Goal: Information Seeking & Learning: Find specific fact

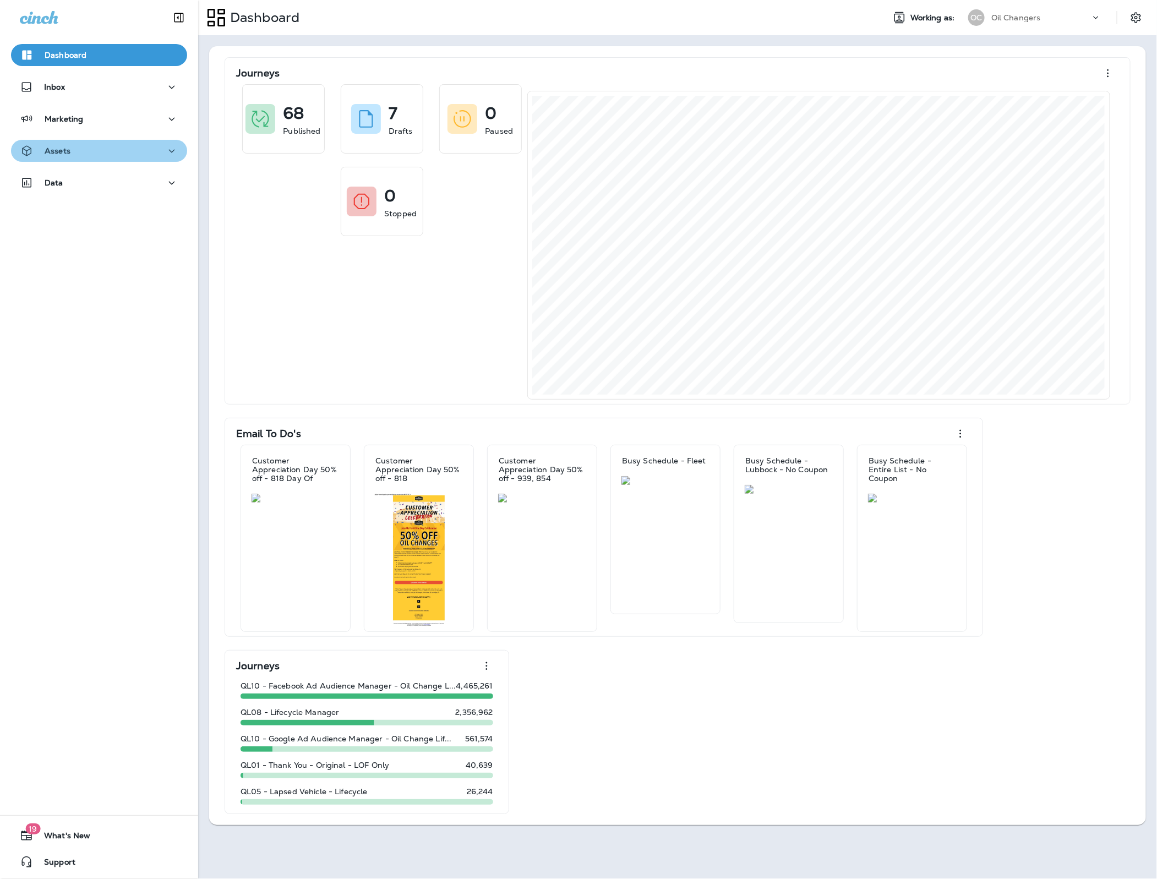
click at [96, 150] on div "Assets" at bounding box center [99, 151] width 159 height 14
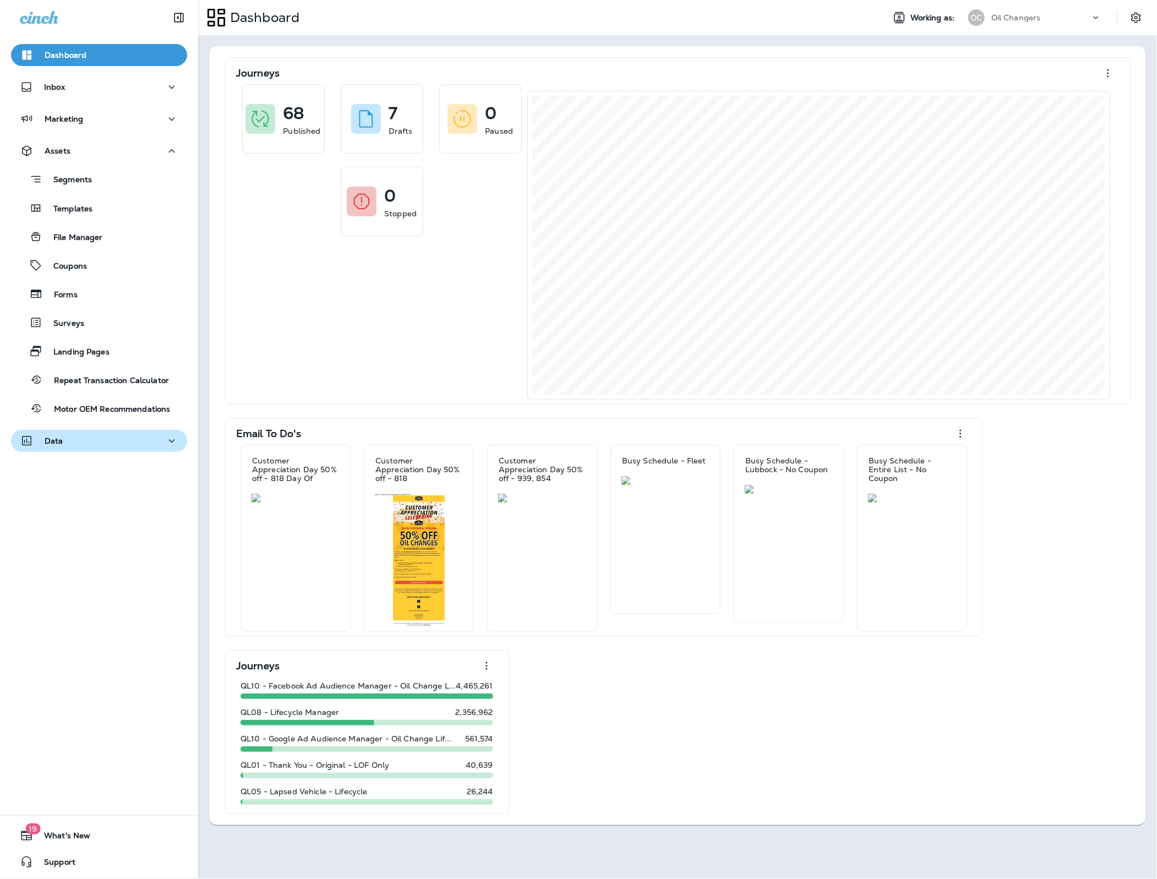
click at [96, 446] on div "Data" at bounding box center [99, 441] width 159 height 14
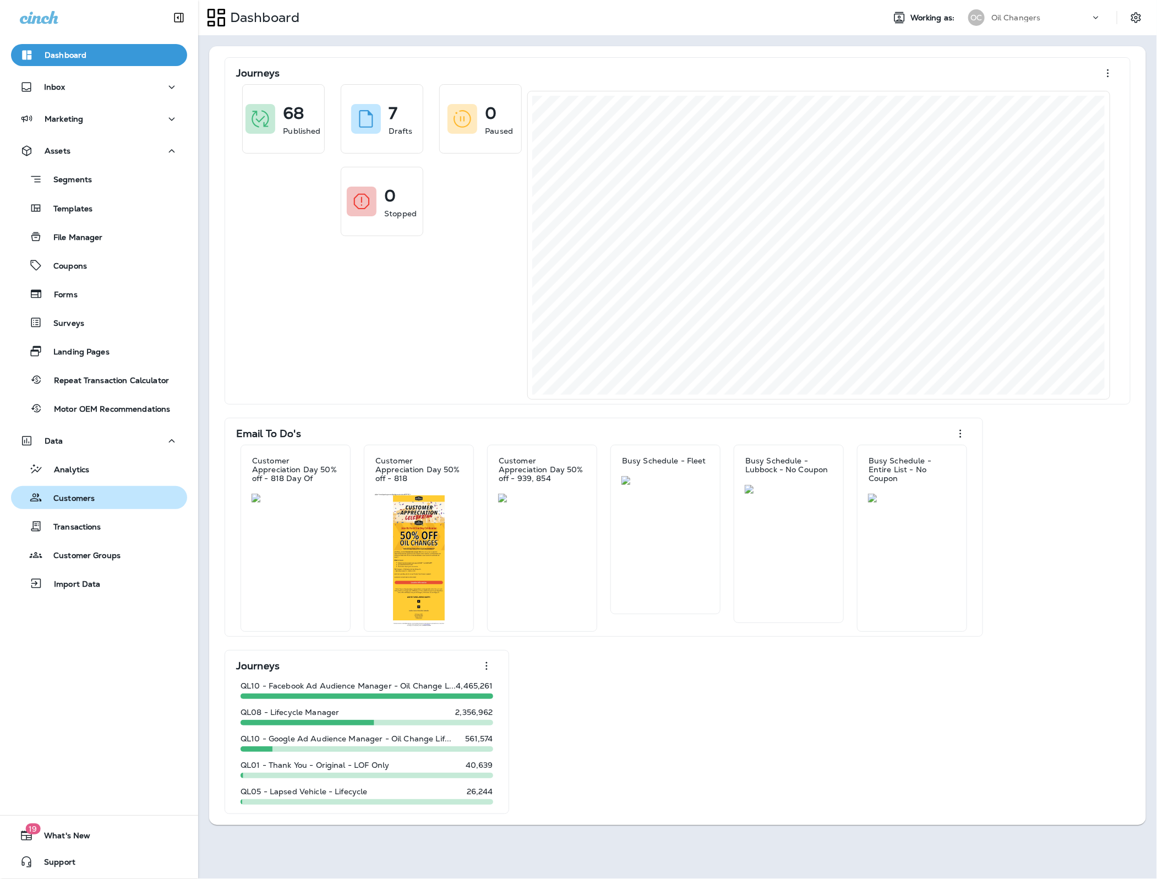
click at [92, 504] on div "Customers" at bounding box center [54, 497] width 79 height 17
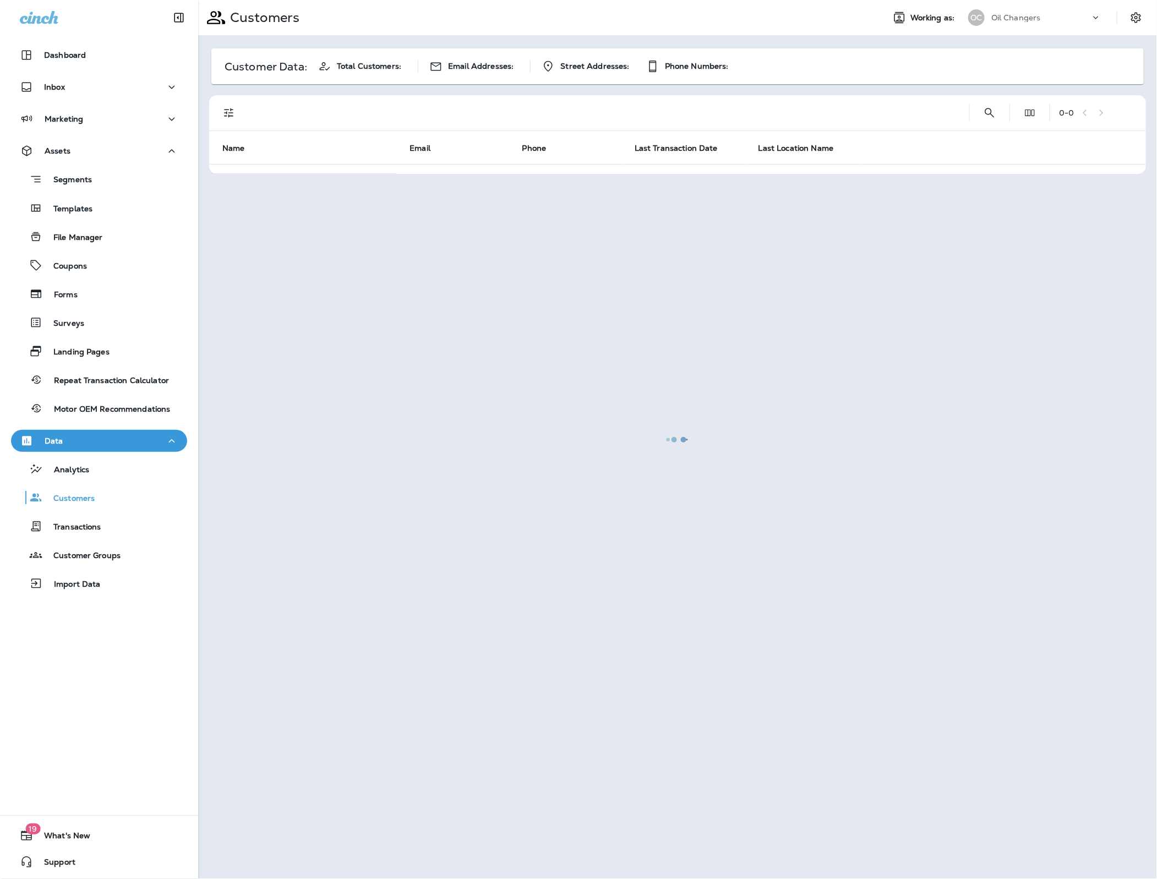
click at [989, 112] on div at bounding box center [677, 439] width 957 height 877
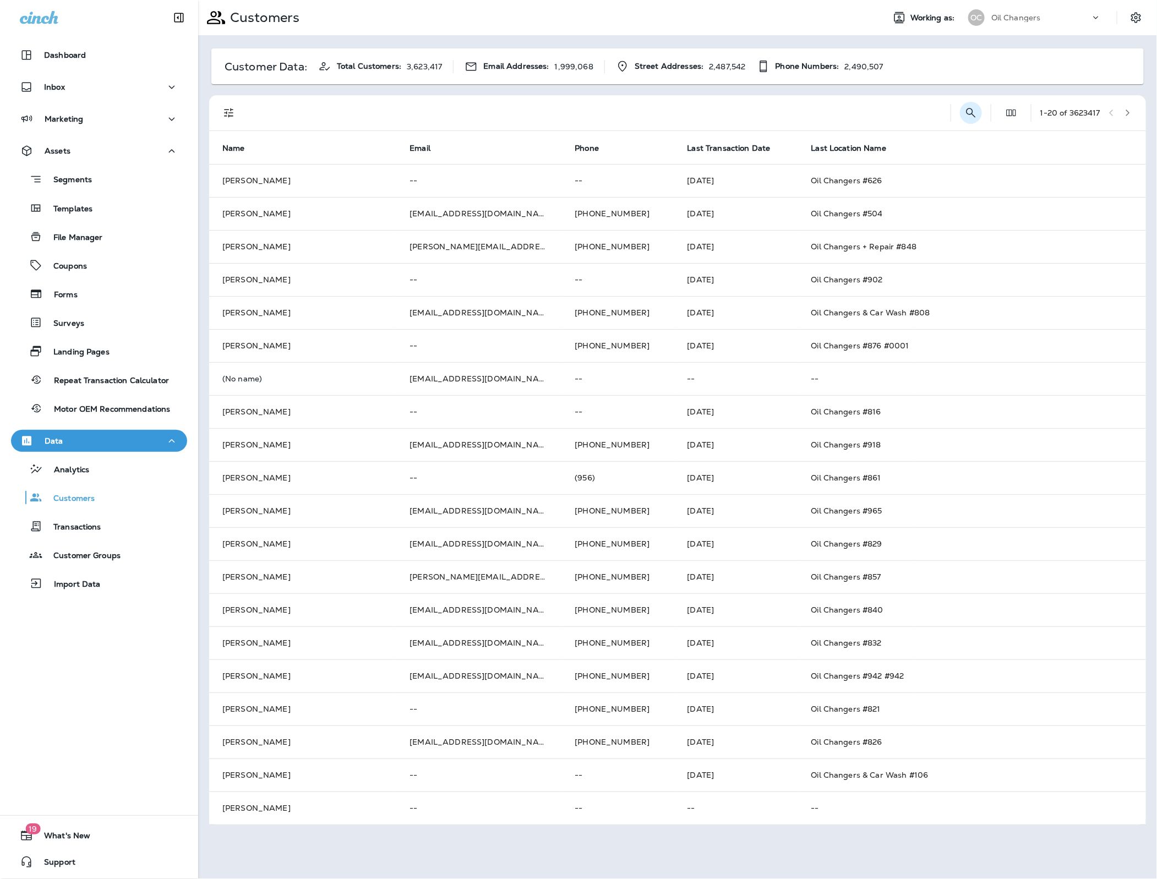
click at [971, 117] on icon "Search Customers" at bounding box center [971, 112] width 13 height 13
type input "**********"
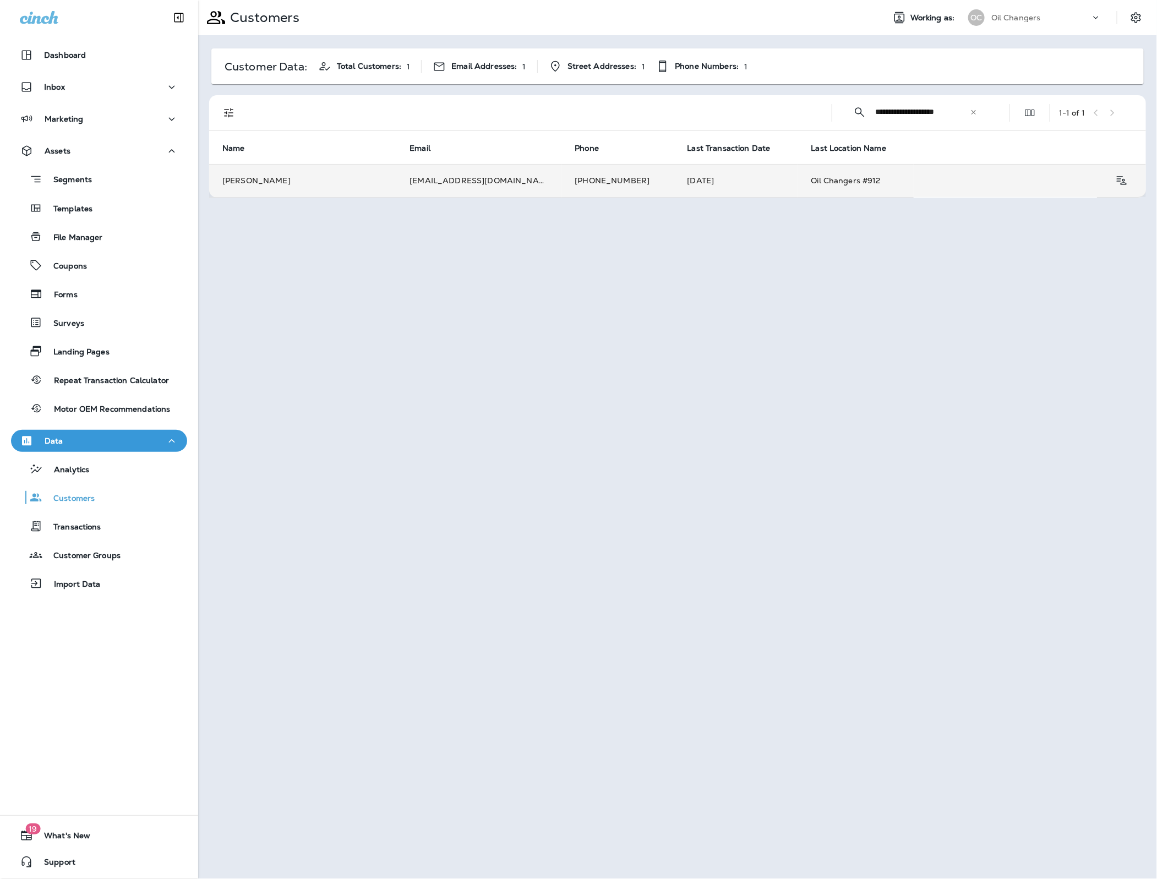
click at [508, 184] on td "[EMAIL_ADDRESS][DOMAIN_NAME]" at bounding box center [478, 180] width 165 height 33
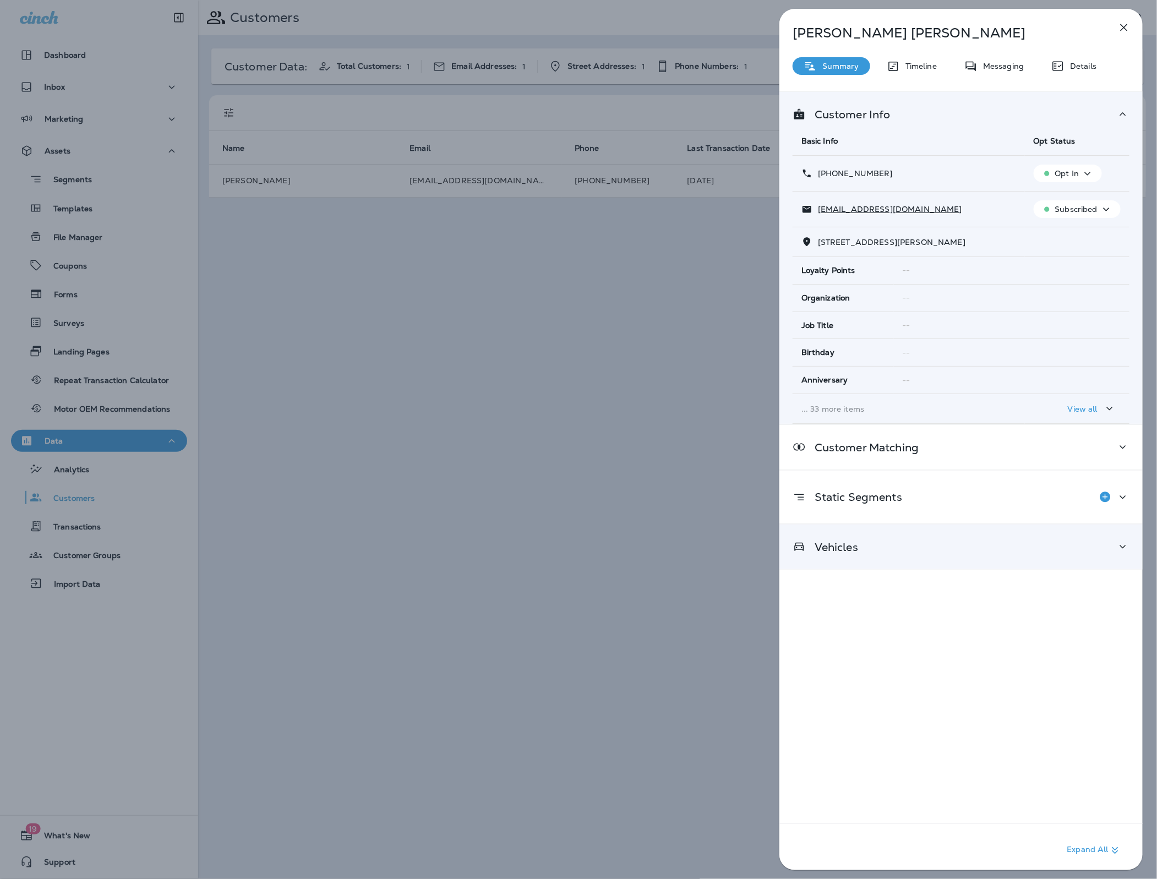
click at [845, 546] on p "Vehicles" at bounding box center [832, 547] width 52 height 9
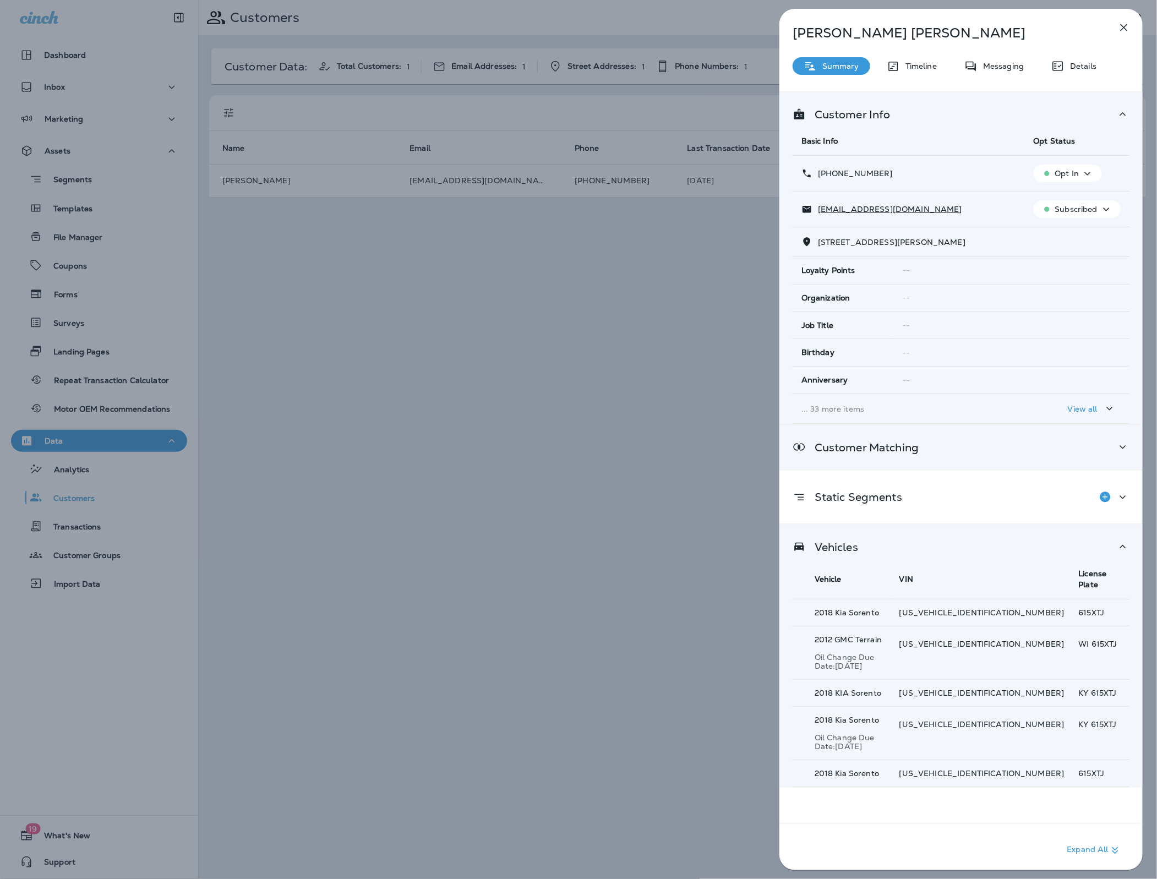
click at [892, 452] on p "Customer Matching" at bounding box center [862, 447] width 113 height 9
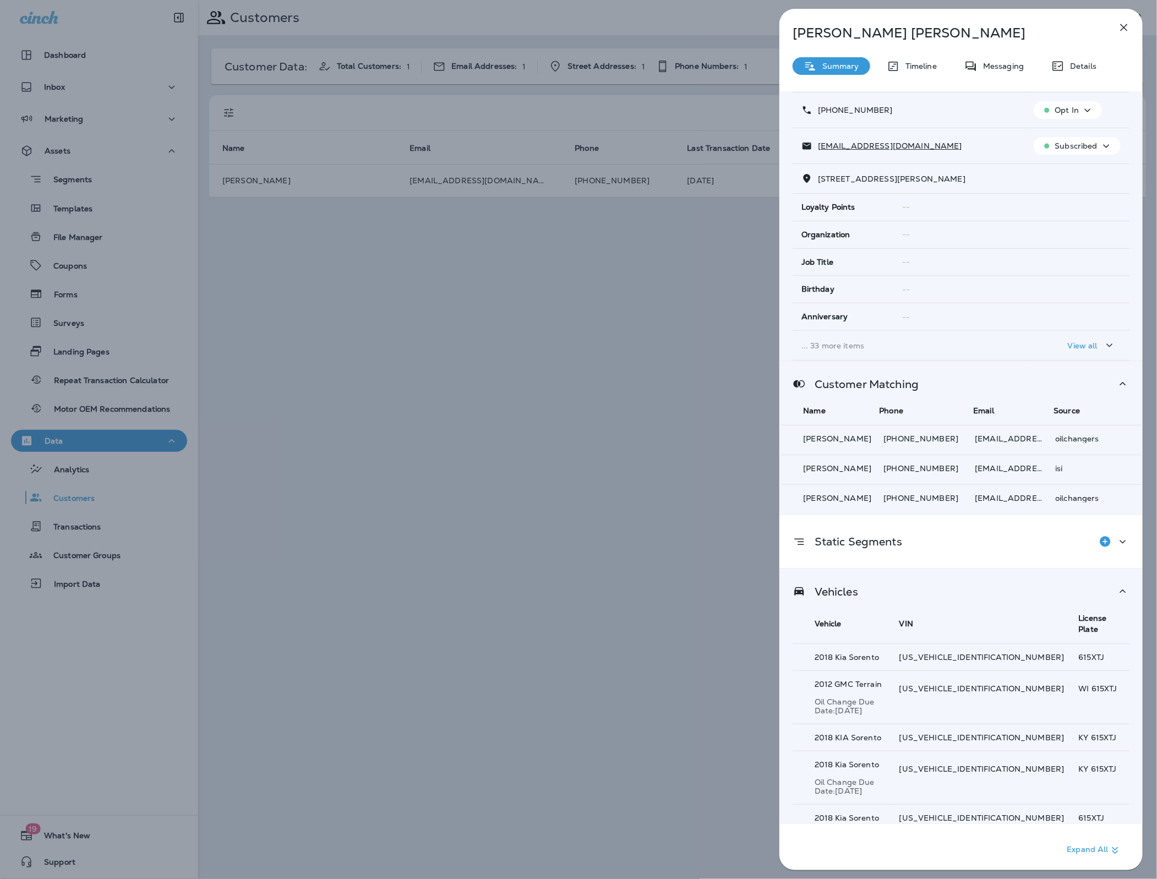
scroll to position [64, 0]
click at [898, 73] on icon at bounding box center [893, 66] width 13 height 14
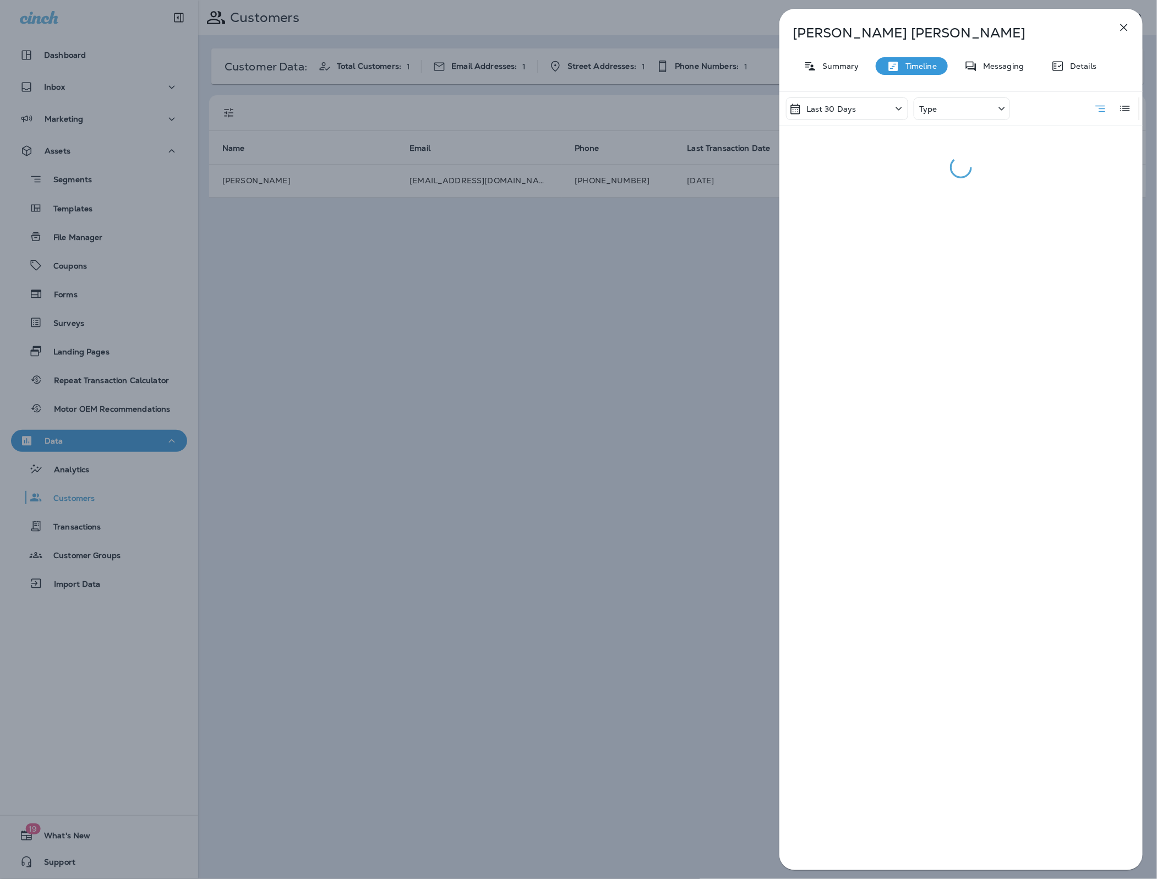
click at [947, 112] on div "Type" at bounding box center [962, 108] width 96 height 23
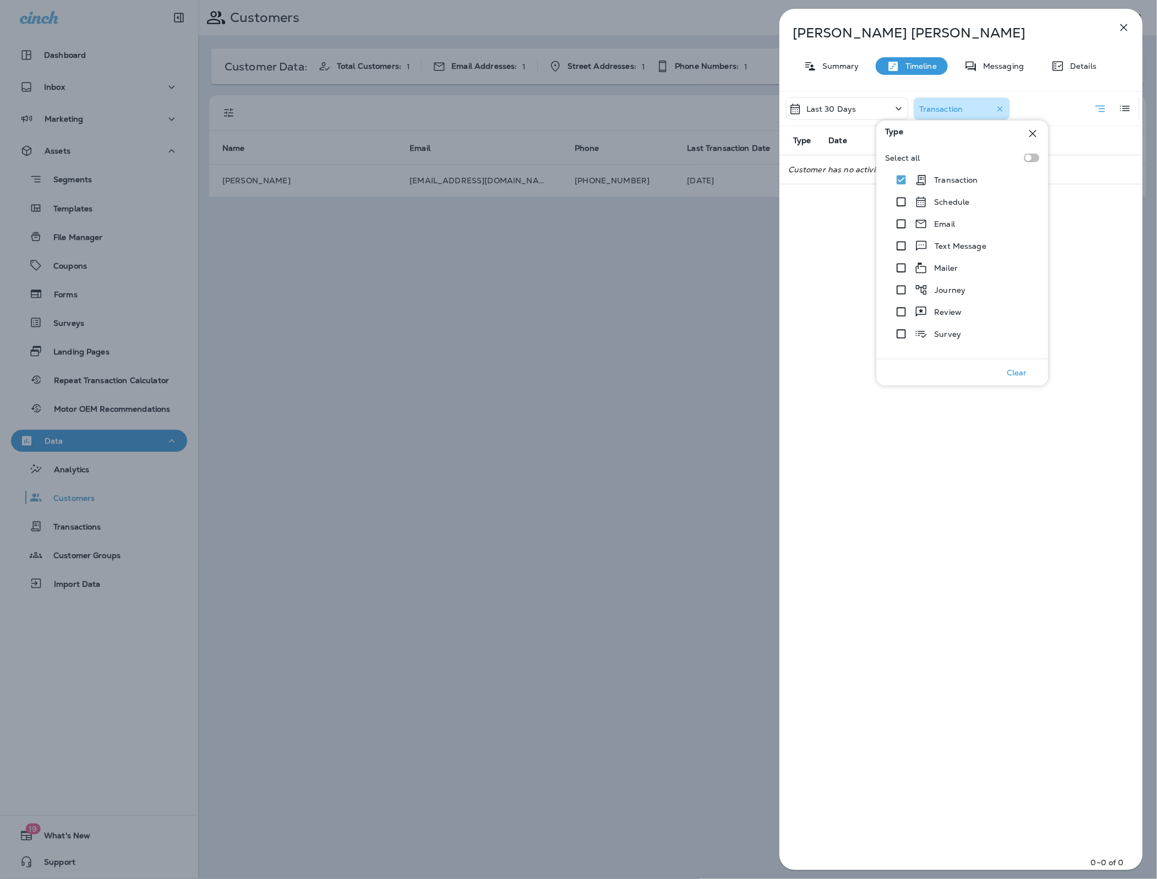
click at [841, 110] on p "Last 30 Days" at bounding box center [832, 109] width 50 height 9
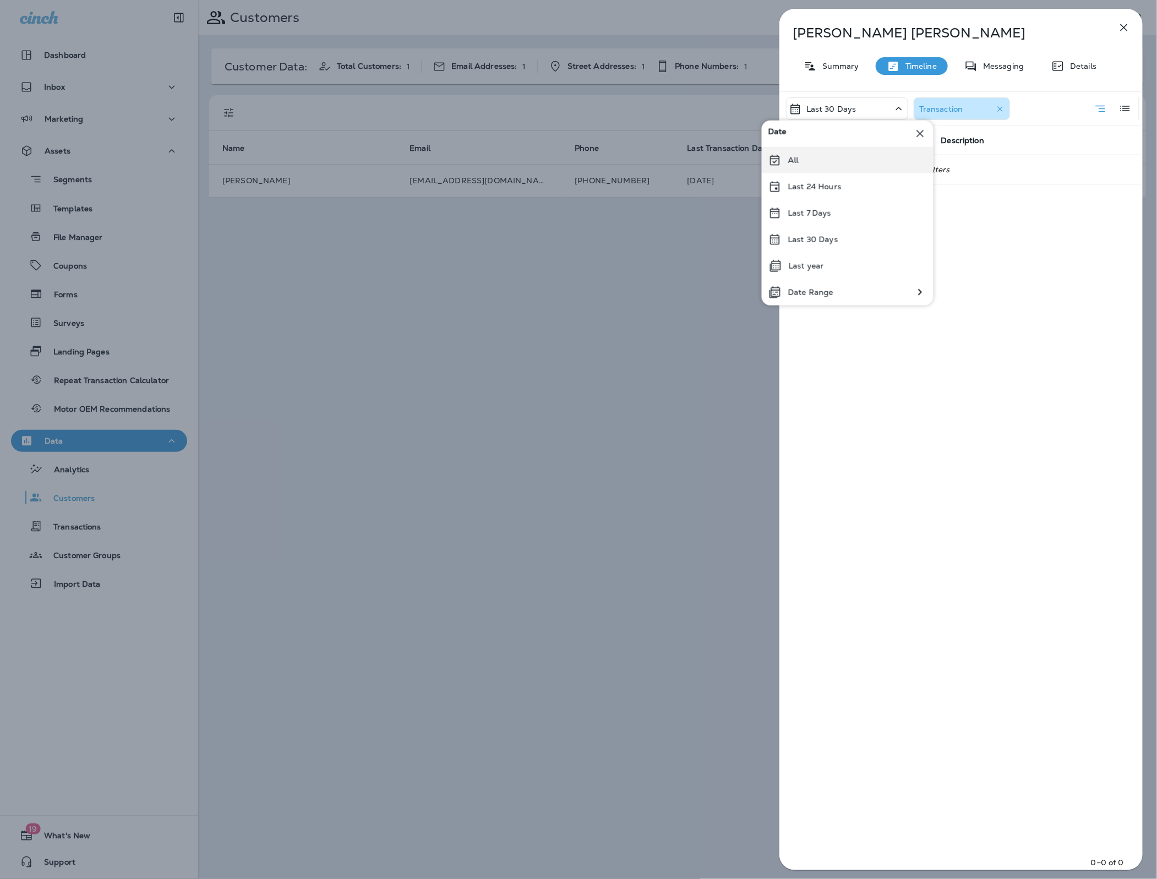
click at [816, 162] on div "All" at bounding box center [848, 160] width 172 height 26
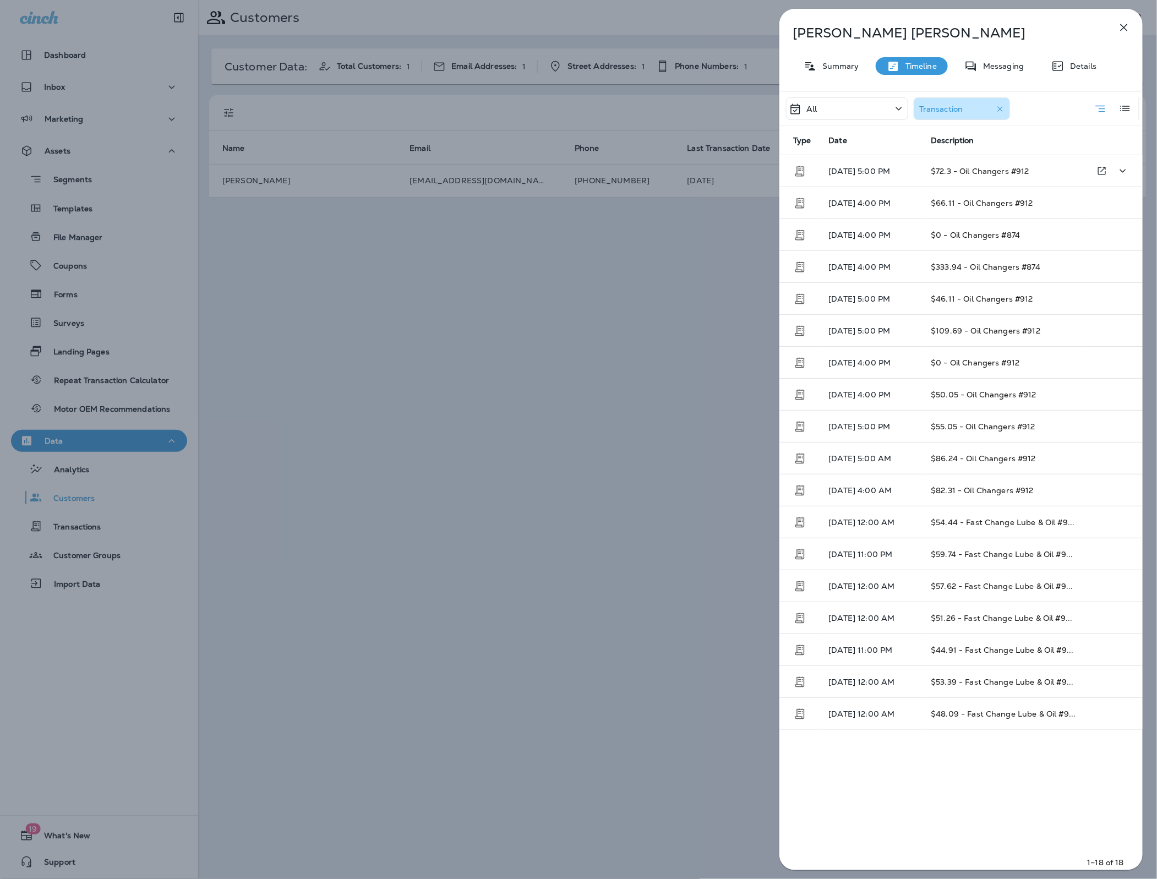
click at [986, 176] on td "$72.3 - Oil Changers #912" at bounding box center [1002, 171] width 161 height 32
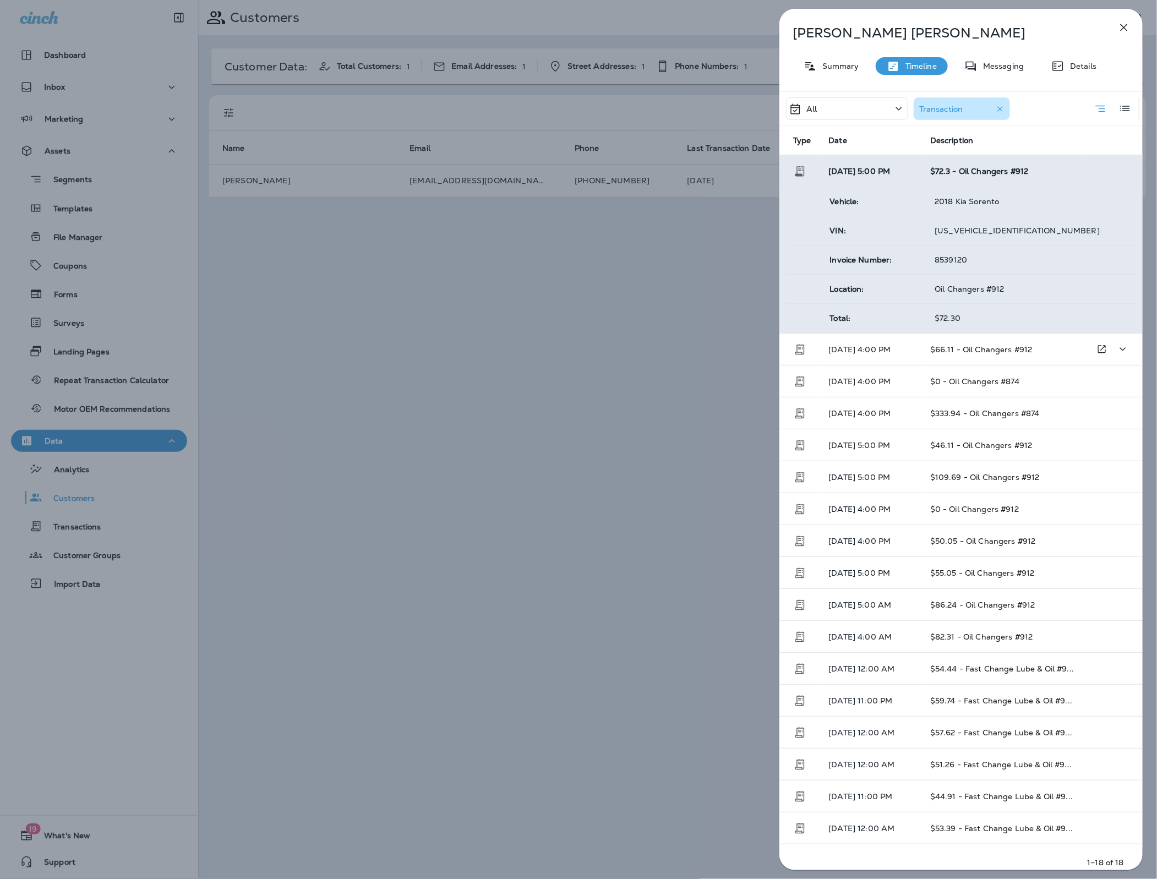
click at [956, 347] on span "$66.11 - Oil Changers #912" at bounding box center [981, 350] width 102 height 10
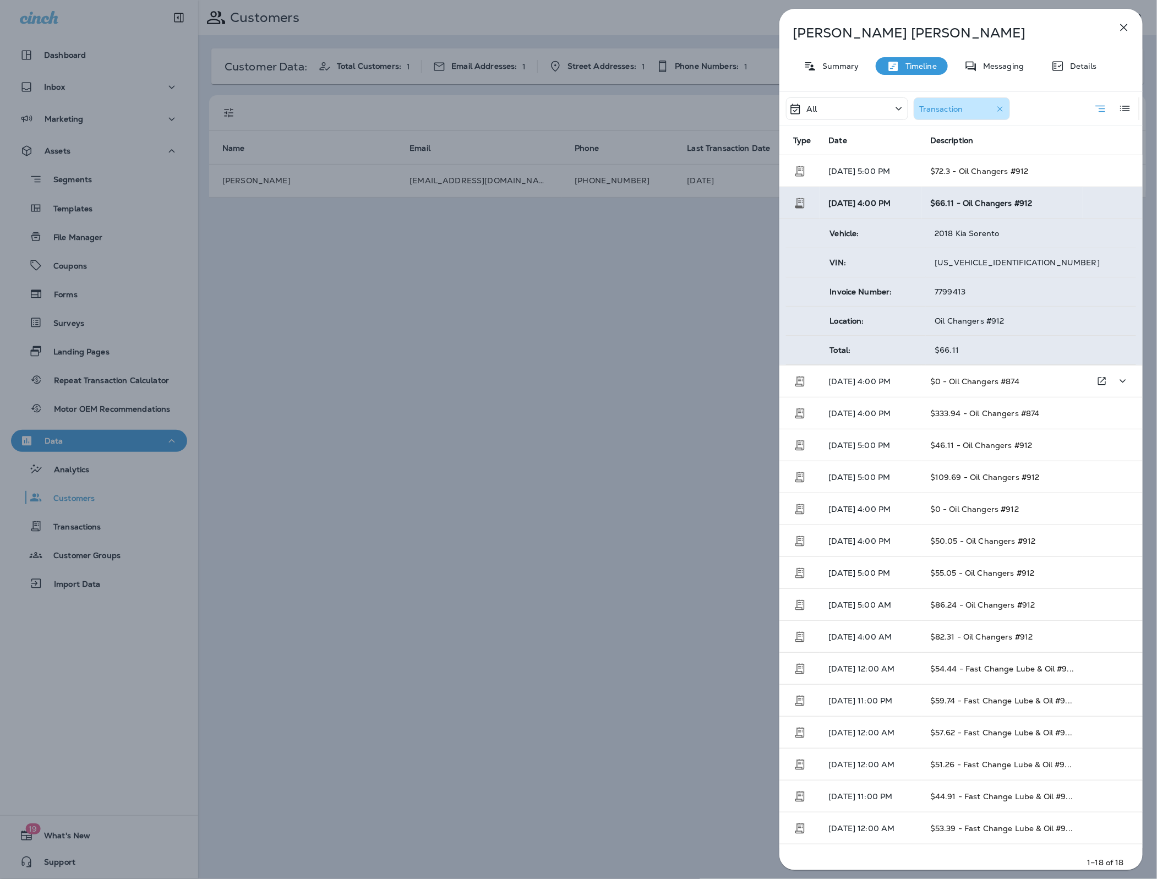
click at [963, 385] on span "$0 - Oil Changers #874" at bounding box center [974, 382] width 89 height 10
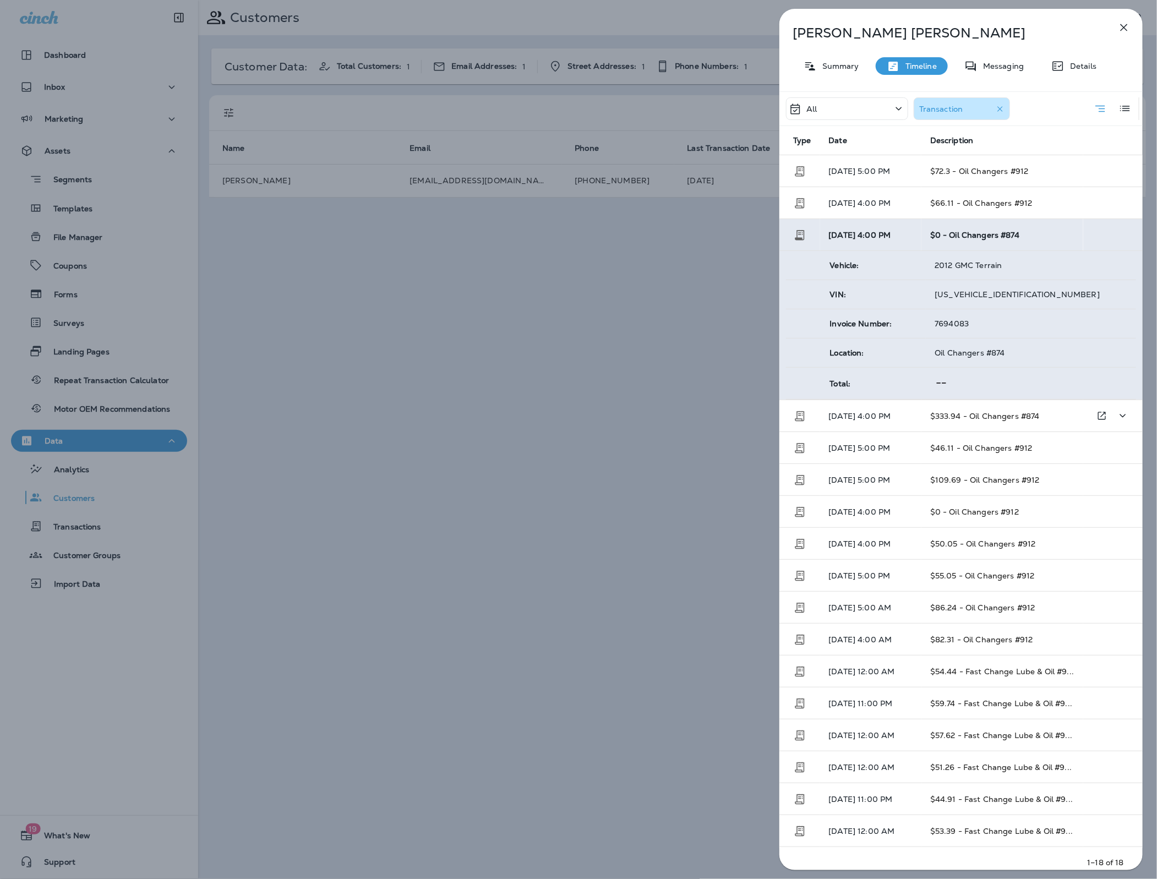
click at [960, 423] on td "$333.94 - Oil Changers #874" at bounding box center [1003, 416] width 162 height 32
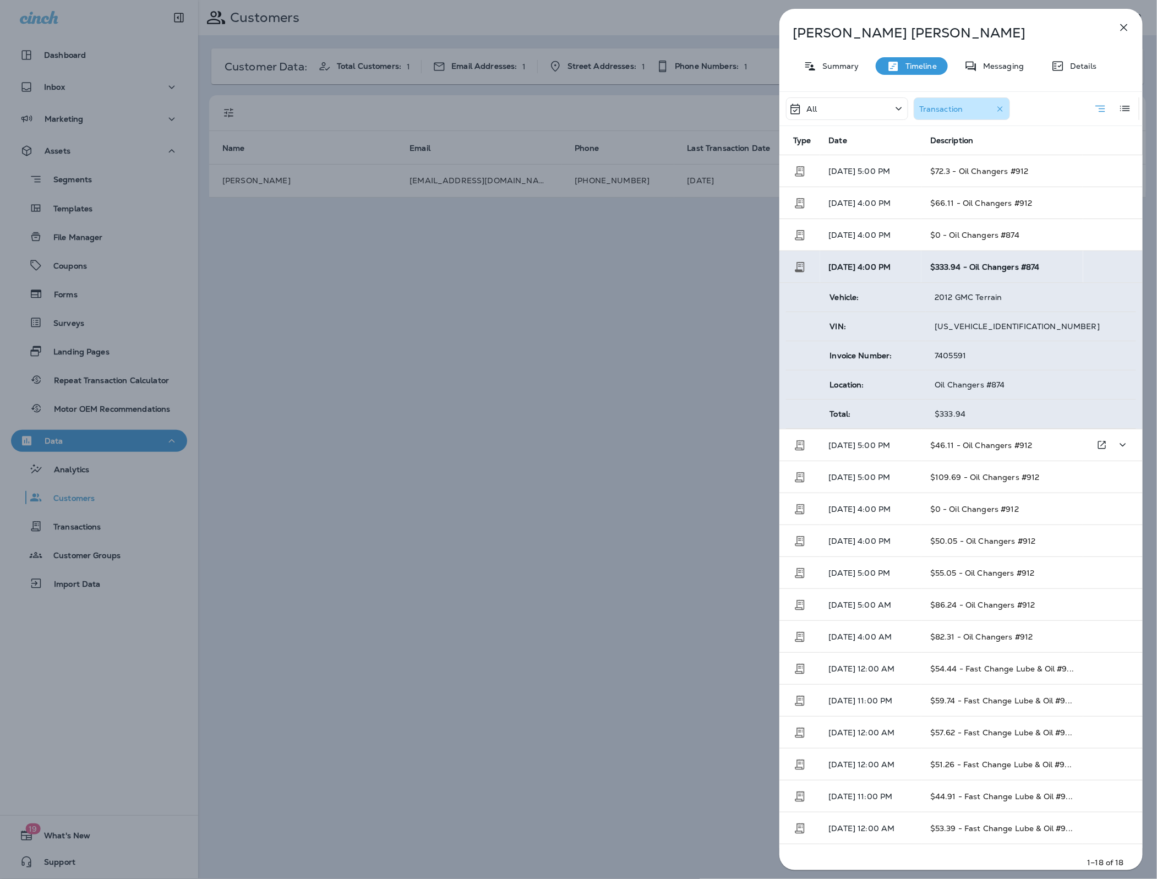
click at [961, 450] on span "$46.11 - Oil Changers #912" at bounding box center [981, 445] width 102 height 10
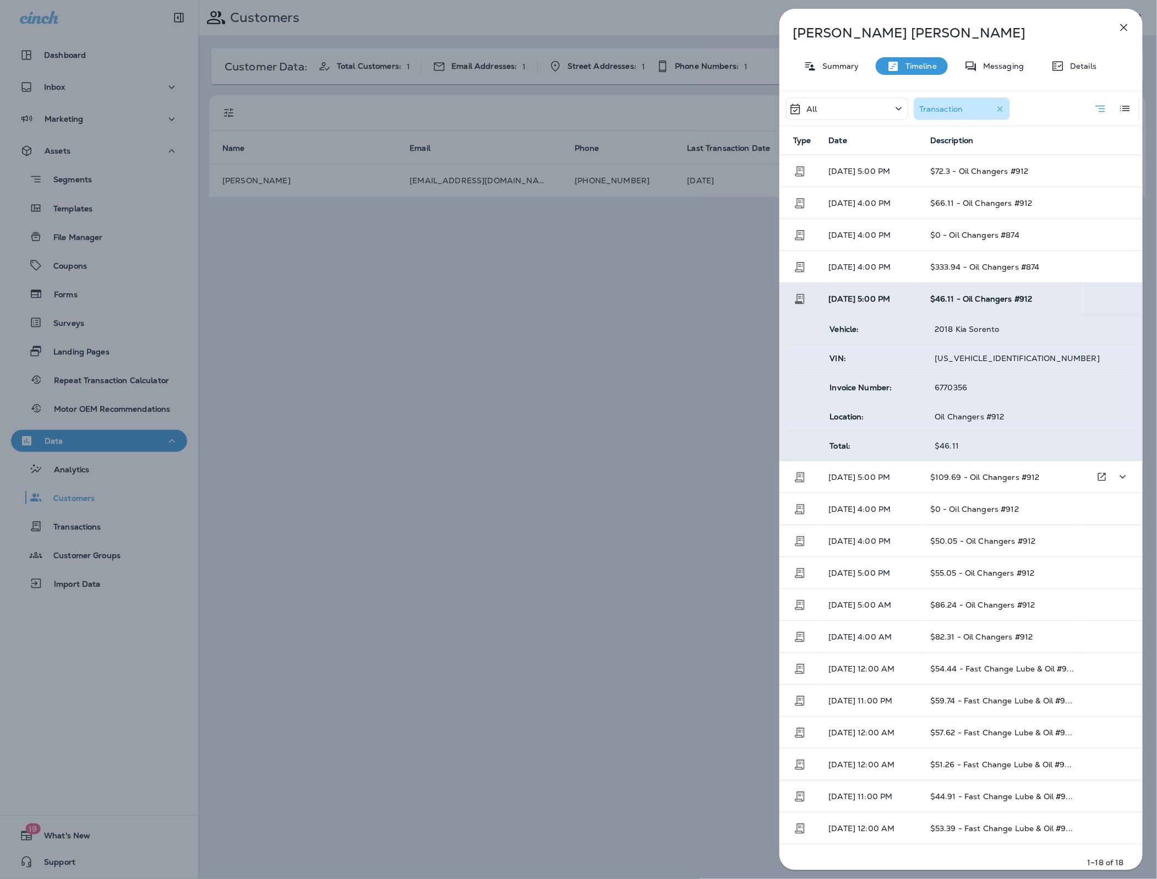
click at [964, 475] on span "$109.69 - Oil Changers #912" at bounding box center [985, 477] width 110 height 10
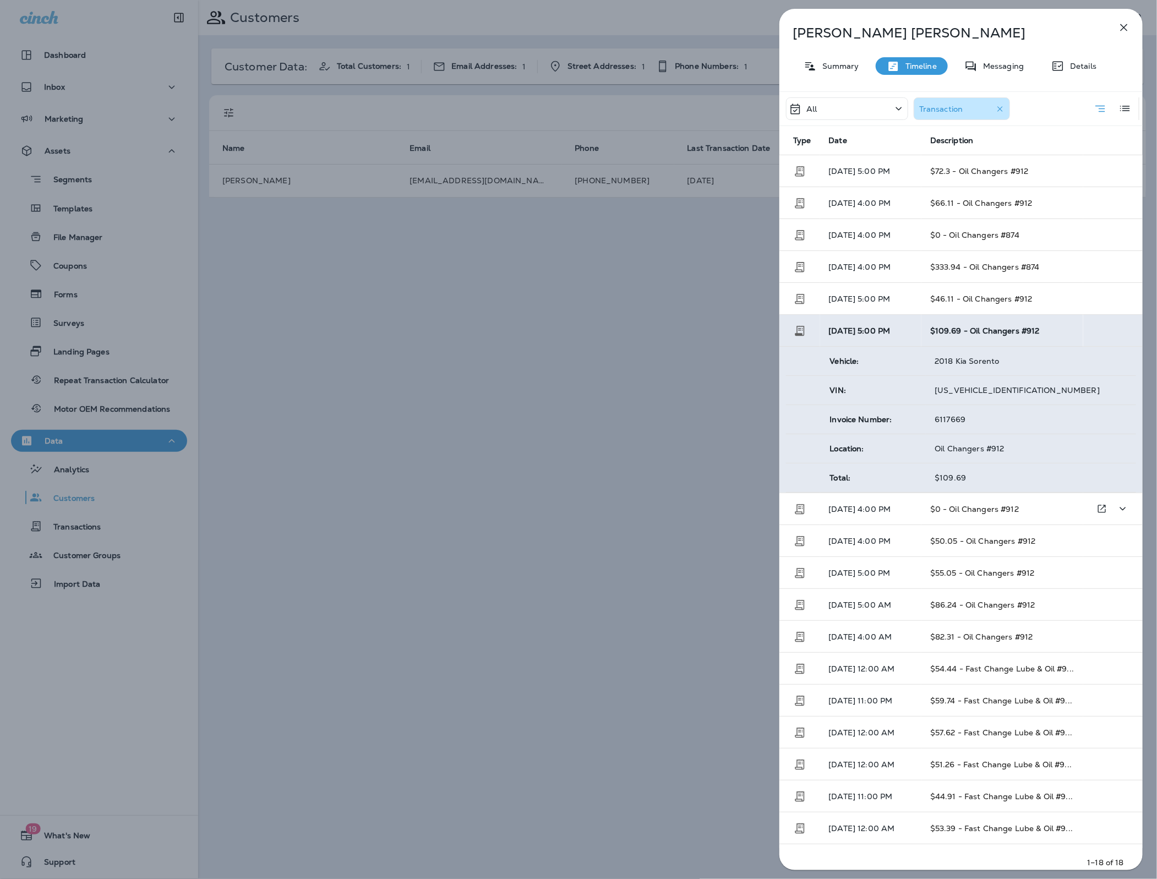
click at [961, 510] on span "$0 - Oil Changers #912" at bounding box center [974, 509] width 89 height 10
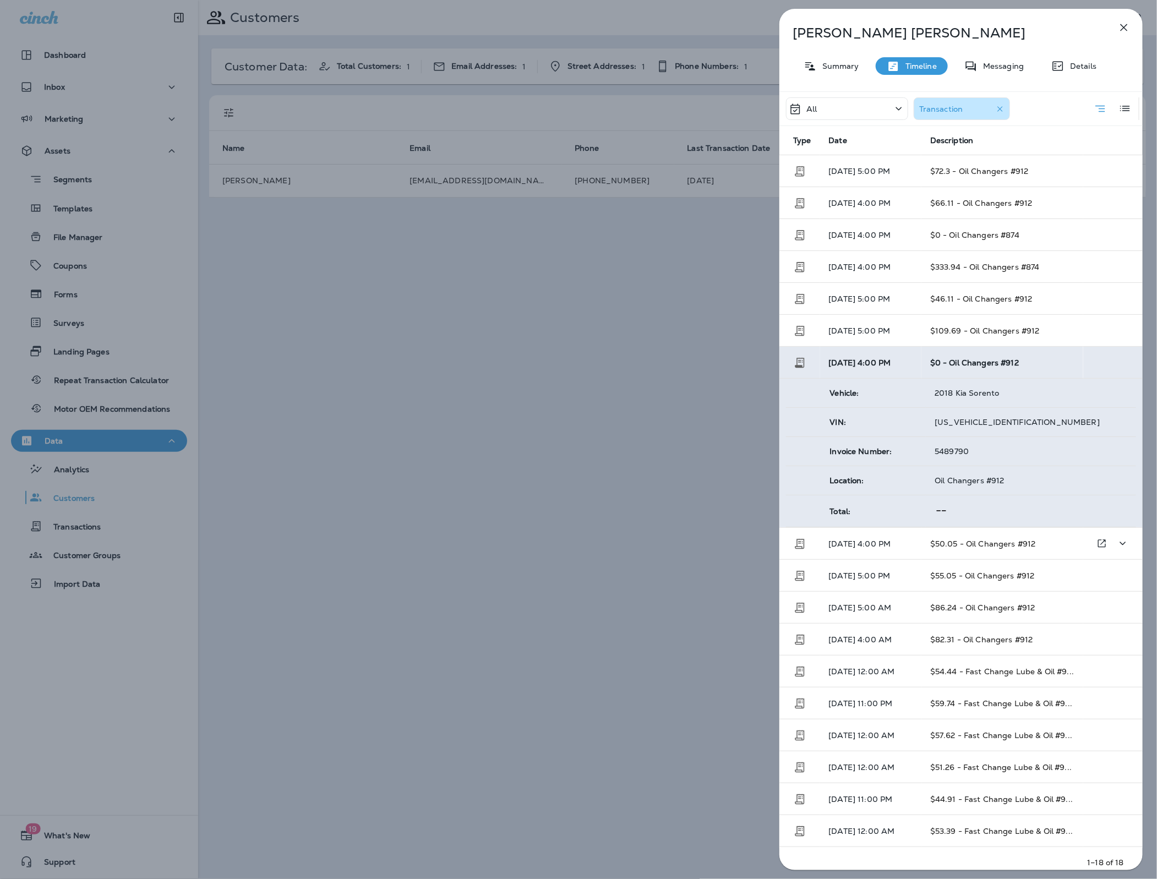
click at [960, 533] on td "$50.05 - Oil Changers #912" at bounding box center [1003, 544] width 162 height 32
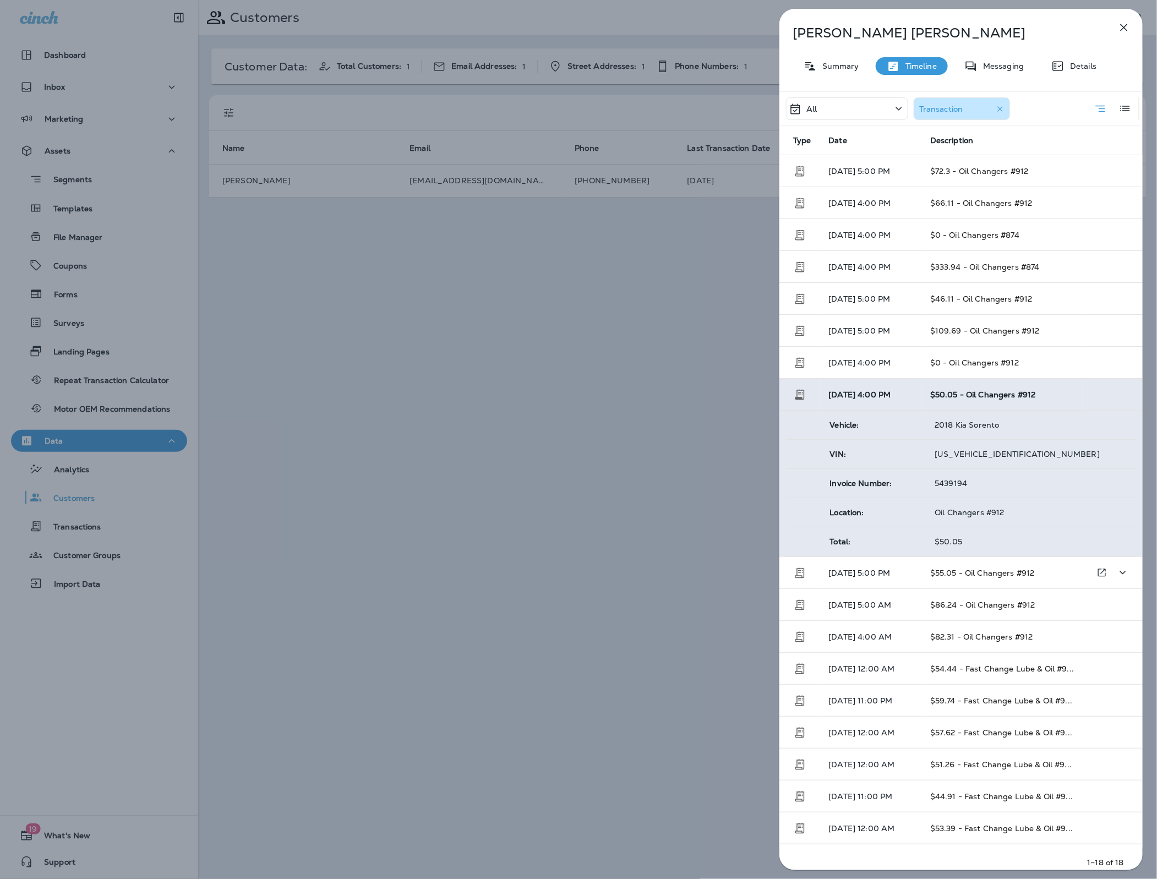
click at [972, 566] on td "$55.05 - Oil Changers #912" at bounding box center [1003, 573] width 162 height 32
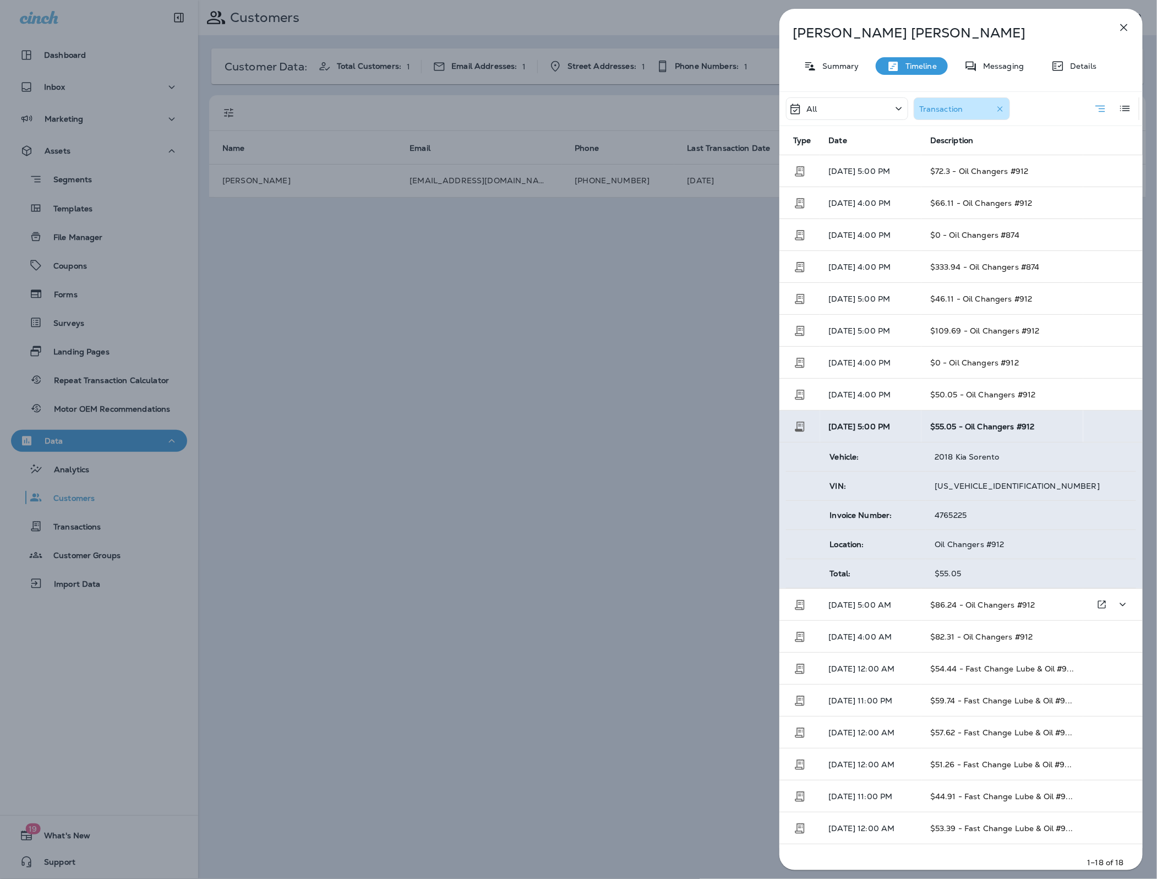
click at [974, 607] on span "$86.24 - Oil Changers #912" at bounding box center [982, 605] width 105 height 10
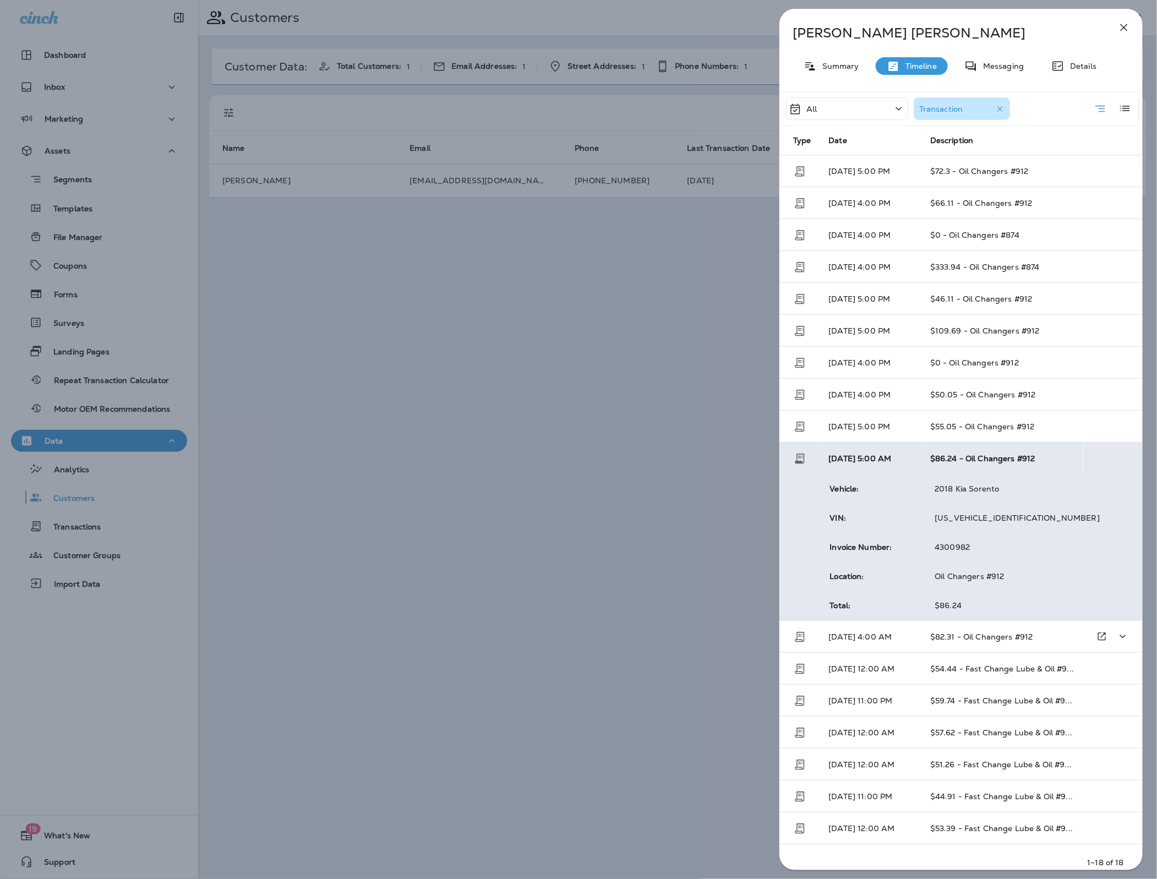
click at [974, 629] on td "$82.31 - Oil Changers #912" at bounding box center [1003, 637] width 162 height 32
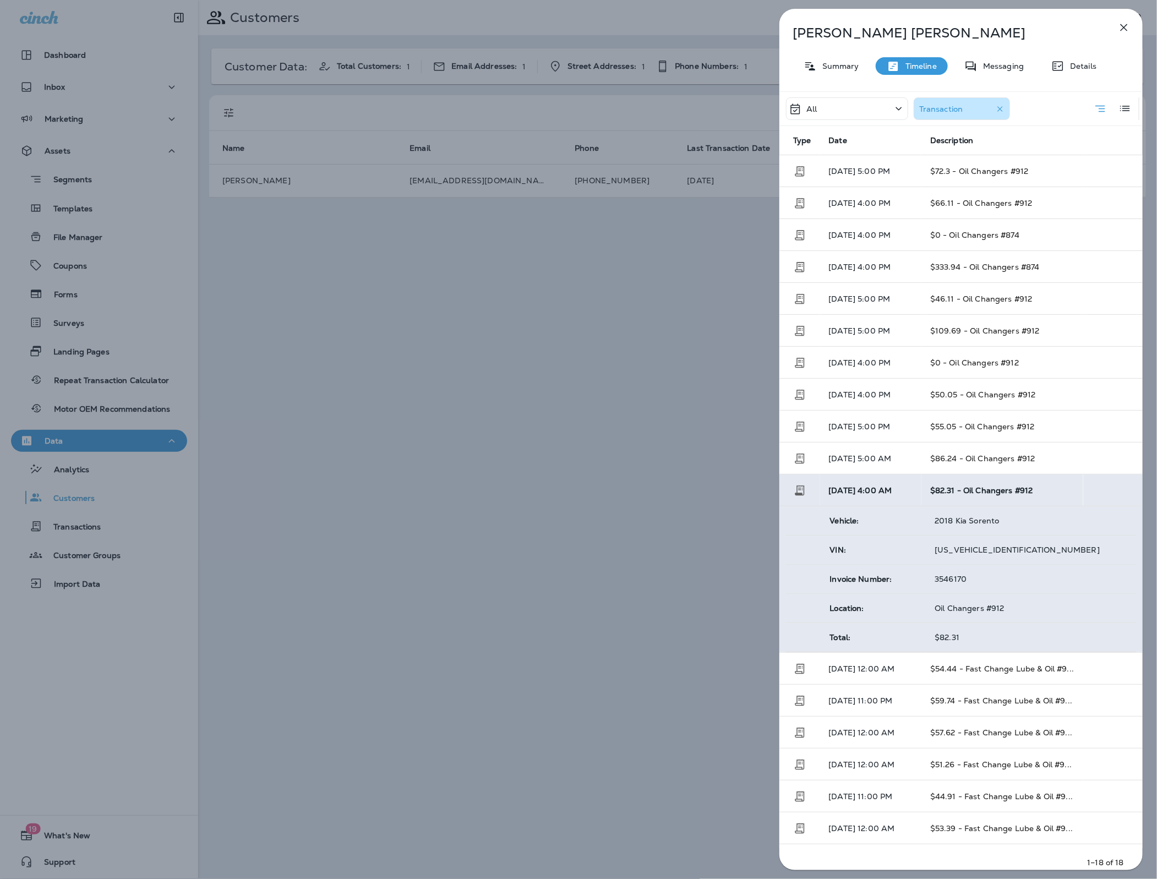
click at [974, 652] on td "$82.31" at bounding box center [1031, 637] width 210 height 29
click at [976, 669] on span "$54.44 - Fast Change Lube & Oil #9..." at bounding box center [1002, 669] width 144 height 10
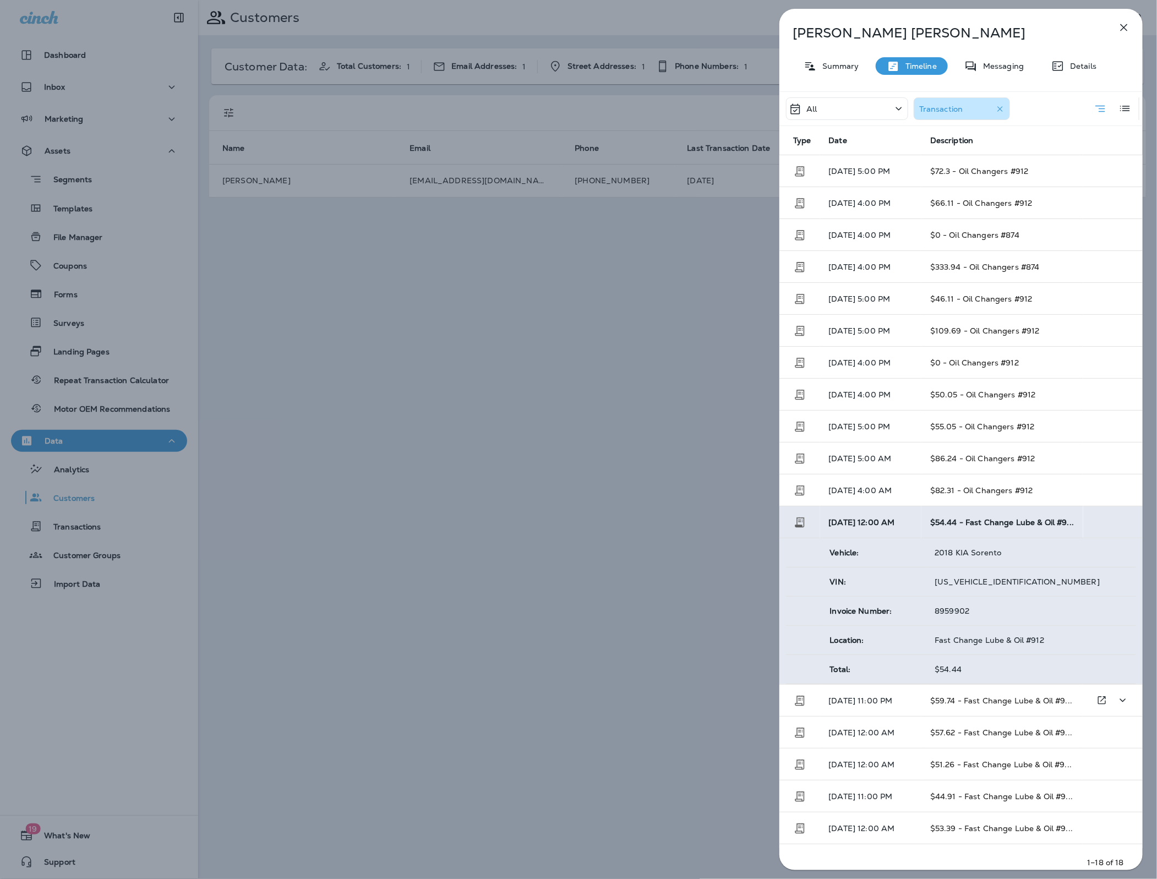
click at [974, 691] on td "$59.74 - Fast Change Lube & Oil #9..." at bounding box center [1003, 701] width 162 height 32
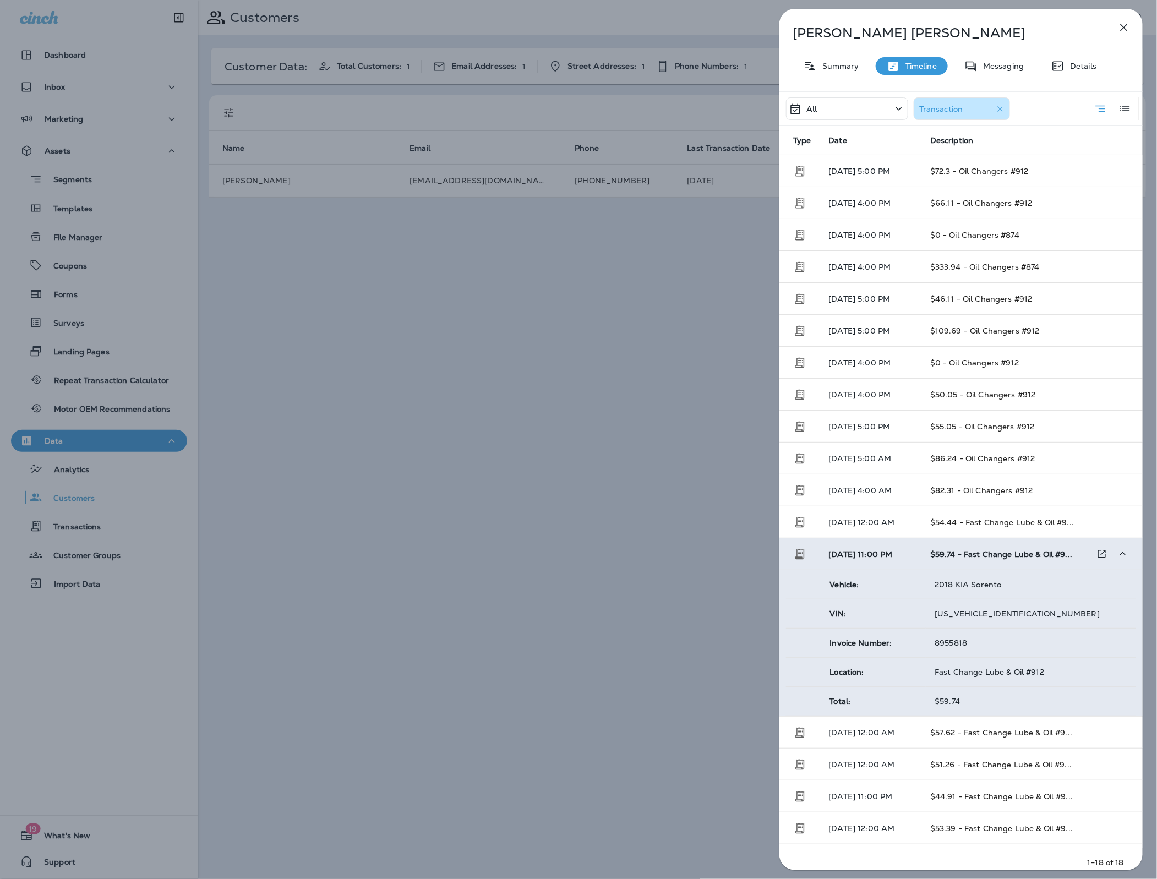
scroll to position [31, 0]
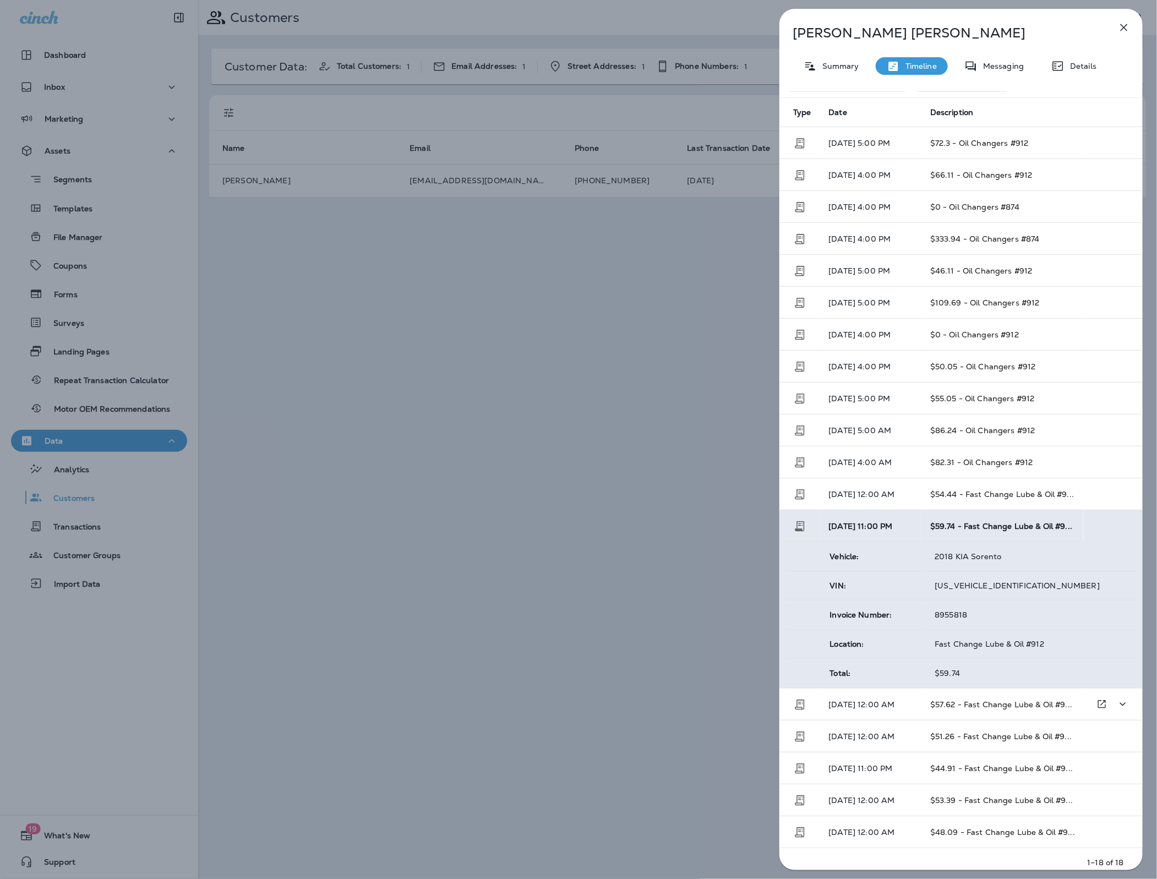
click at [972, 710] on td "$57.62 - Fast Change Lube & Oil #9..." at bounding box center [1003, 705] width 162 height 32
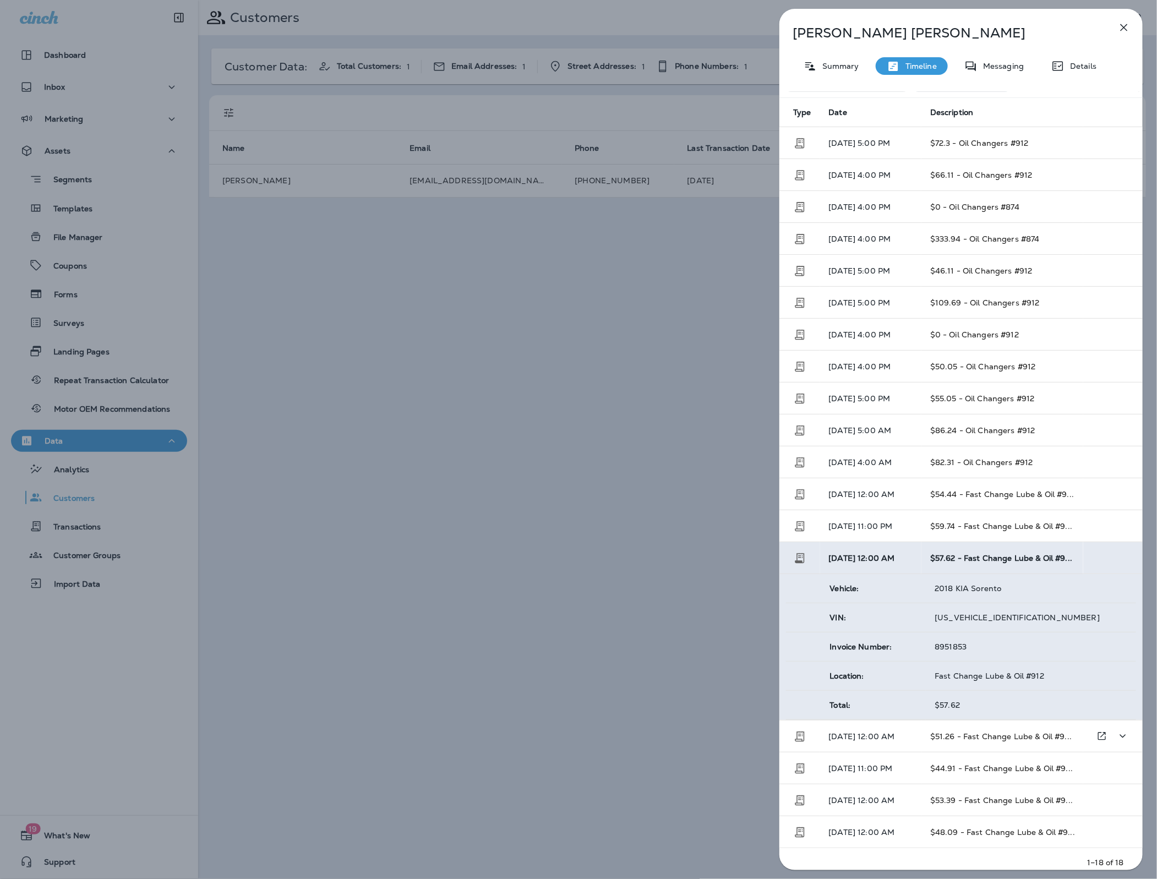
click at [972, 728] on td "$51.26 - Fast Change Lube & Oil #9..." at bounding box center [1003, 737] width 162 height 32
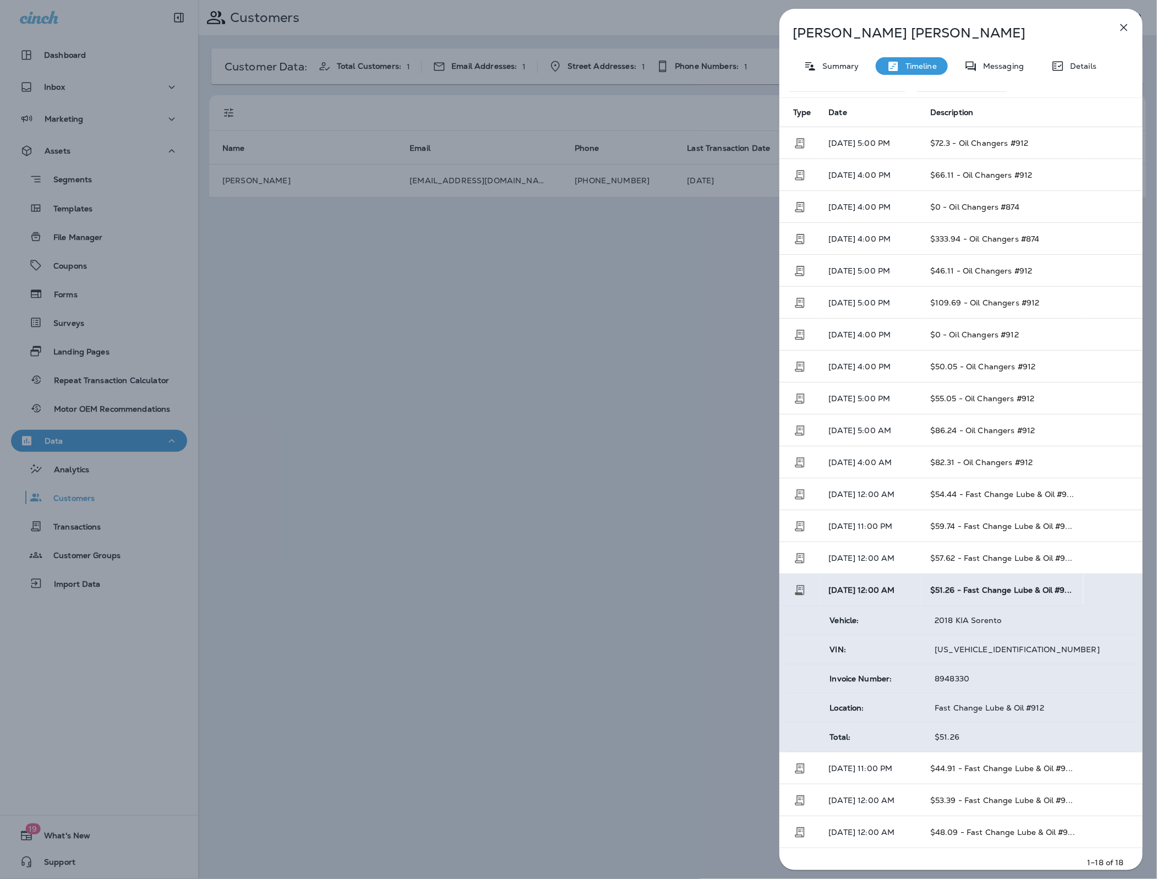
click at [972, 749] on td "$51.26" at bounding box center [1031, 737] width 210 height 29
click at [969, 766] on span "$44.91 - Fast Change Lube & Oil #9..." at bounding box center [1001, 769] width 143 height 10
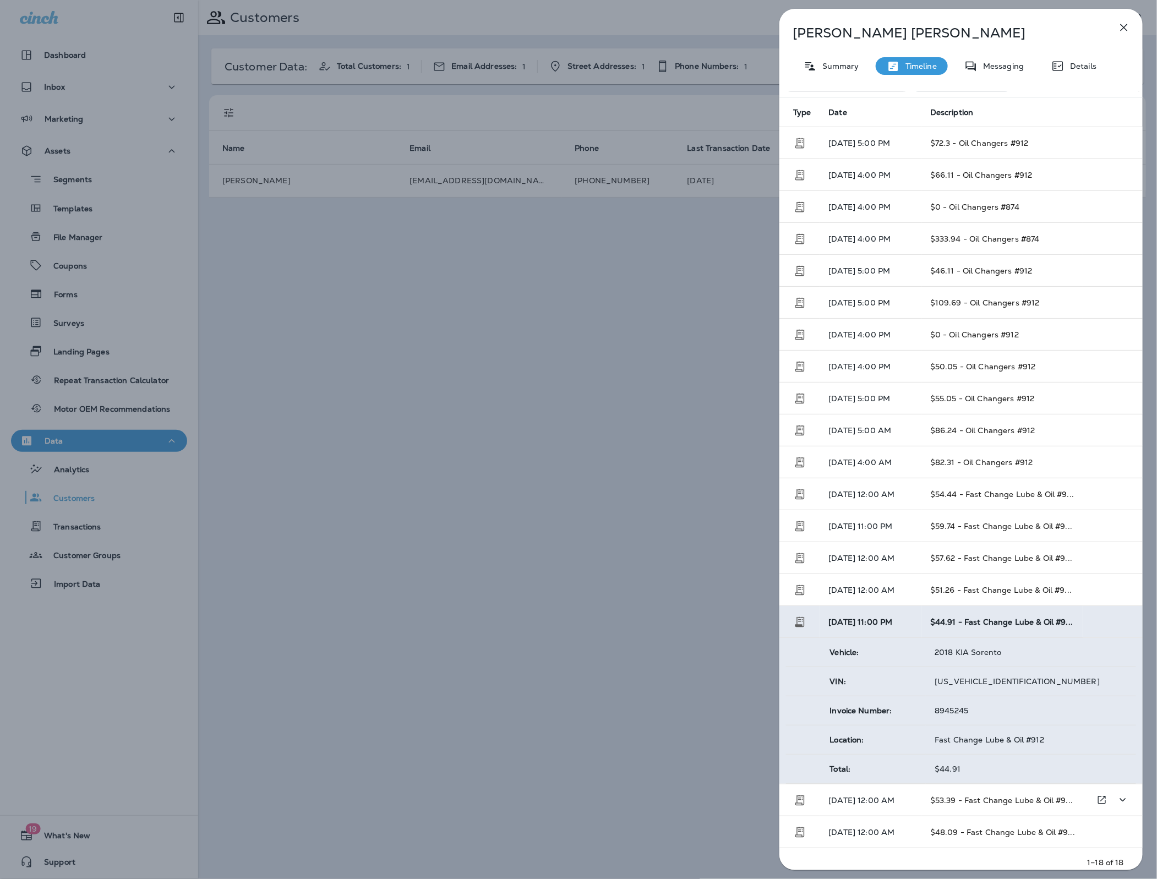
click at [966, 786] on td "$53.39 - Fast Change Lube & Oil #9..." at bounding box center [1003, 801] width 162 height 32
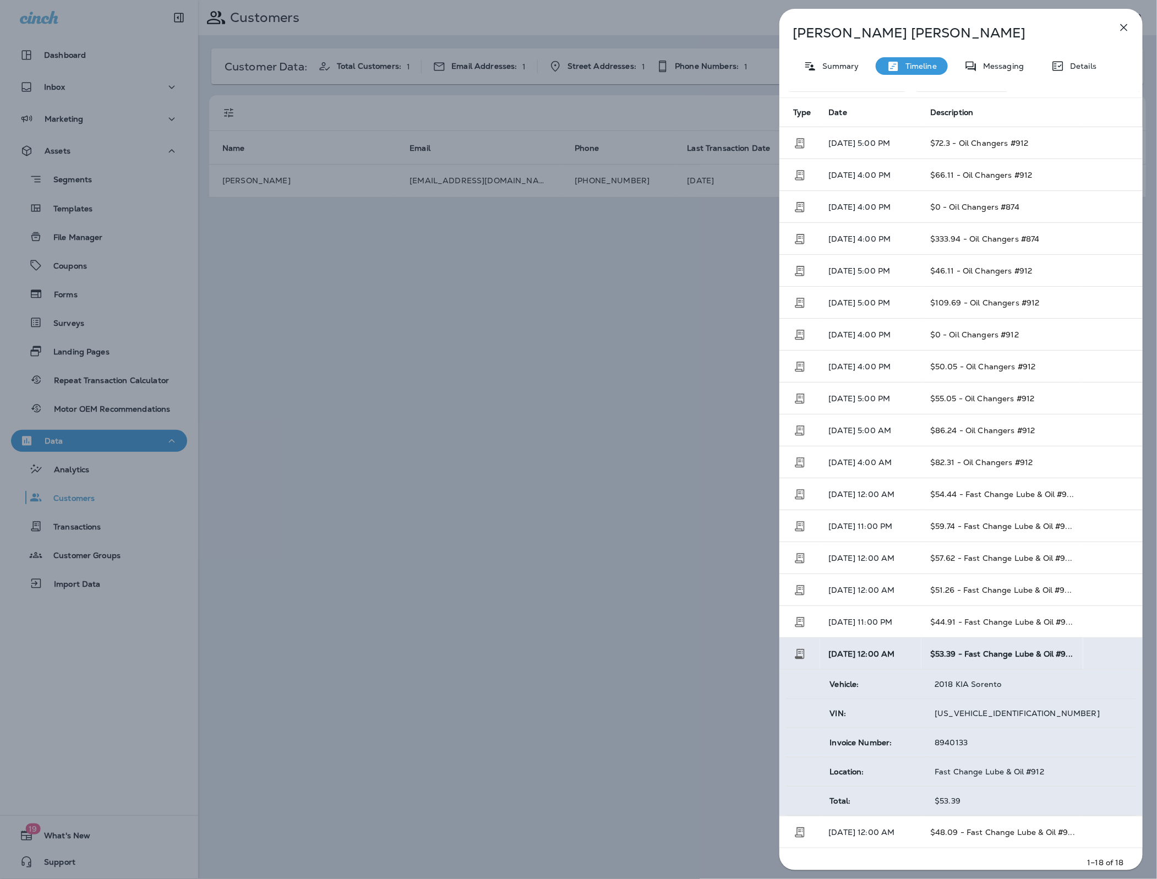
click at [966, 814] on td "$53.39" at bounding box center [1031, 801] width 210 height 29
click at [960, 330] on span "$0 - Oil Changers #912" at bounding box center [974, 335] width 89 height 10
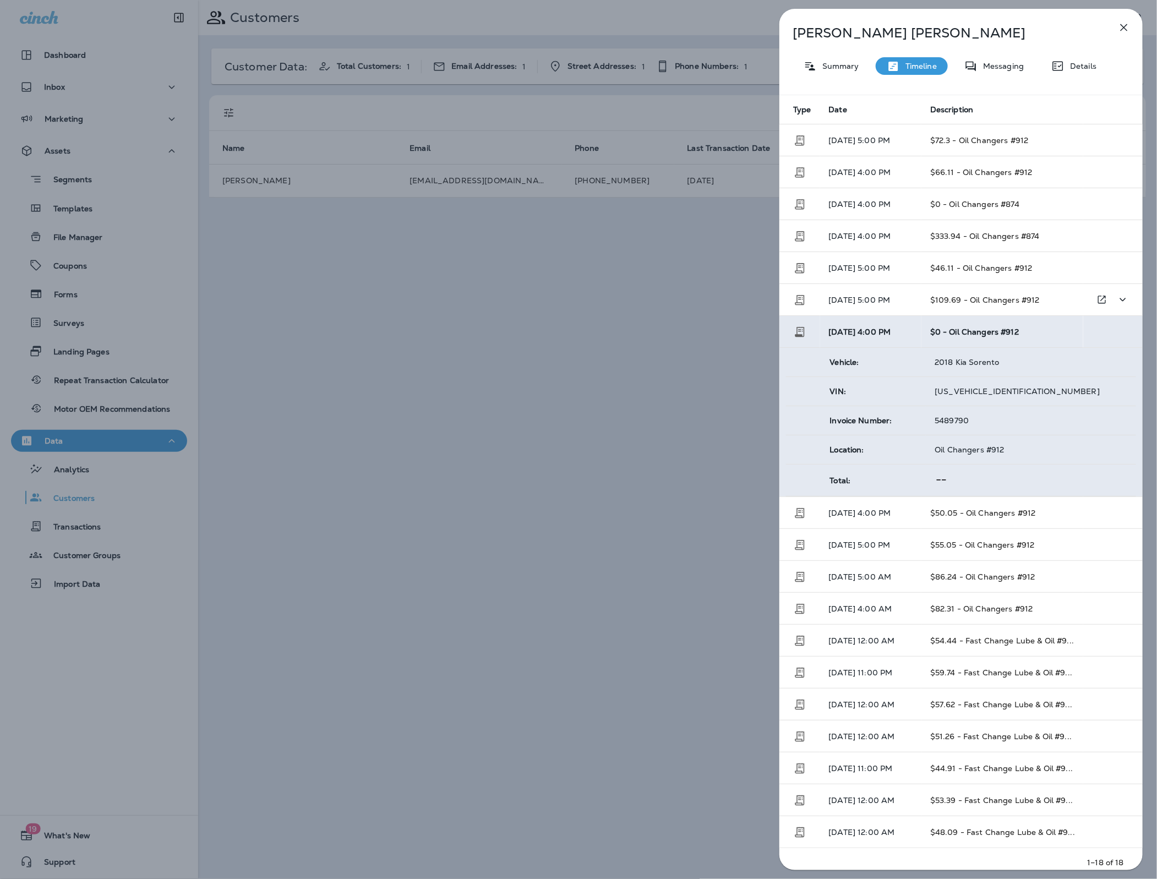
click at [968, 305] on span "$109.69 - Oil Changers #912" at bounding box center [985, 300] width 110 height 10
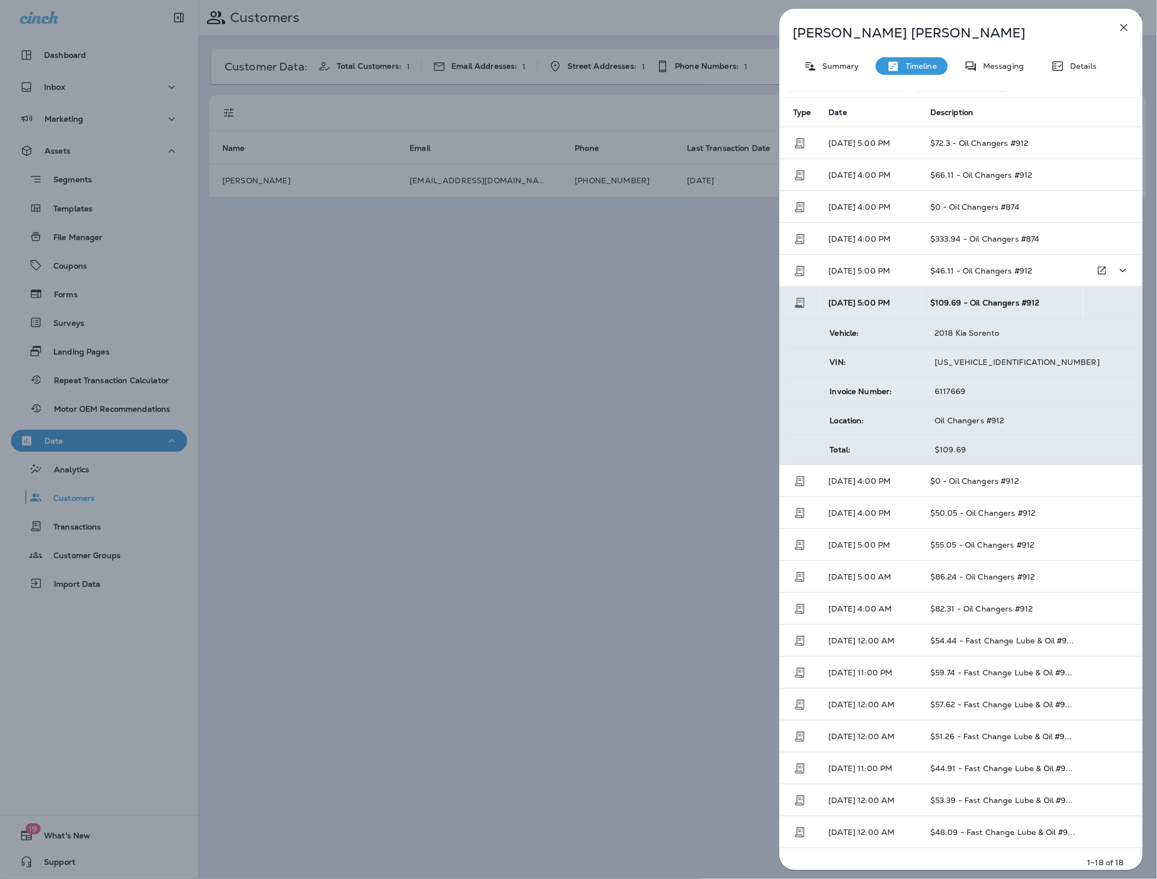
click at [958, 272] on span "$46.11 - Oil Changers #912" at bounding box center [981, 271] width 102 height 10
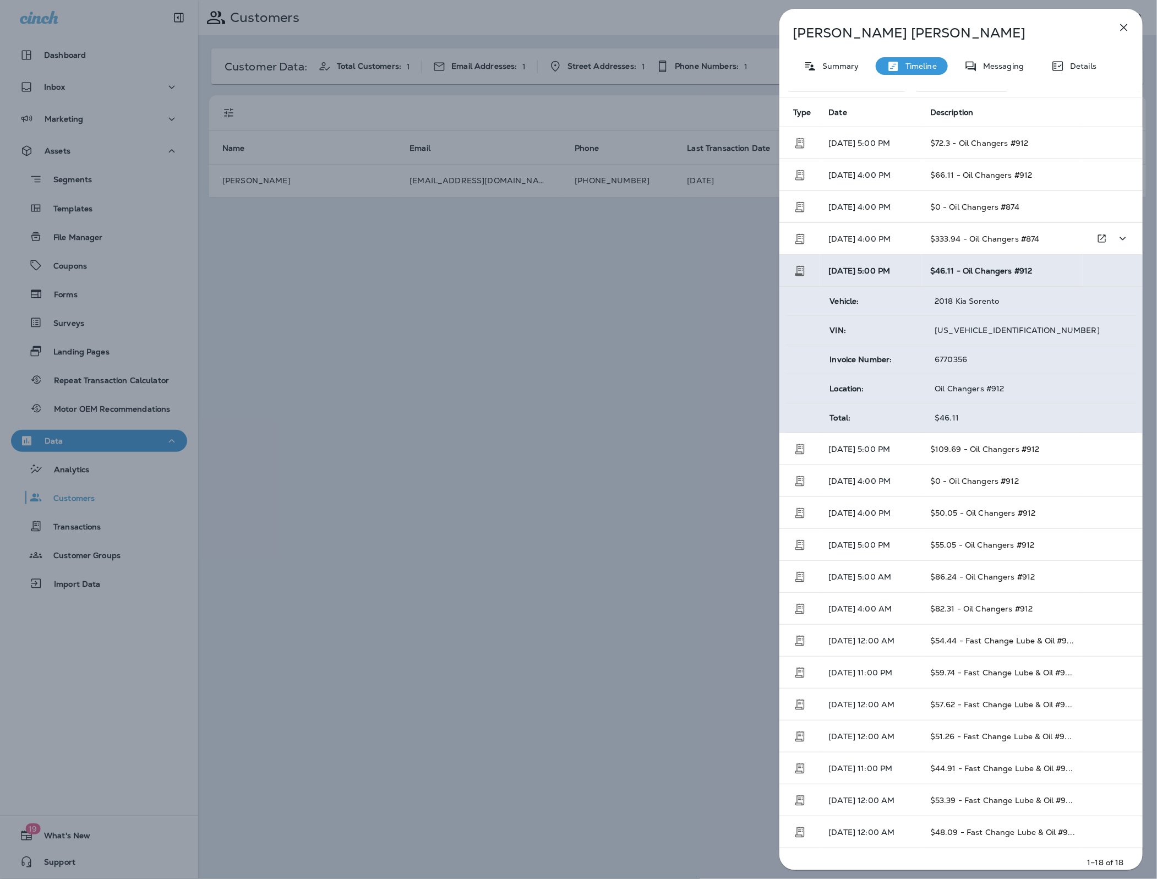
click at [960, 245] on td "$333.94 - Oil Changers #874" at bounding box center [1003, 239] width 162 height 32
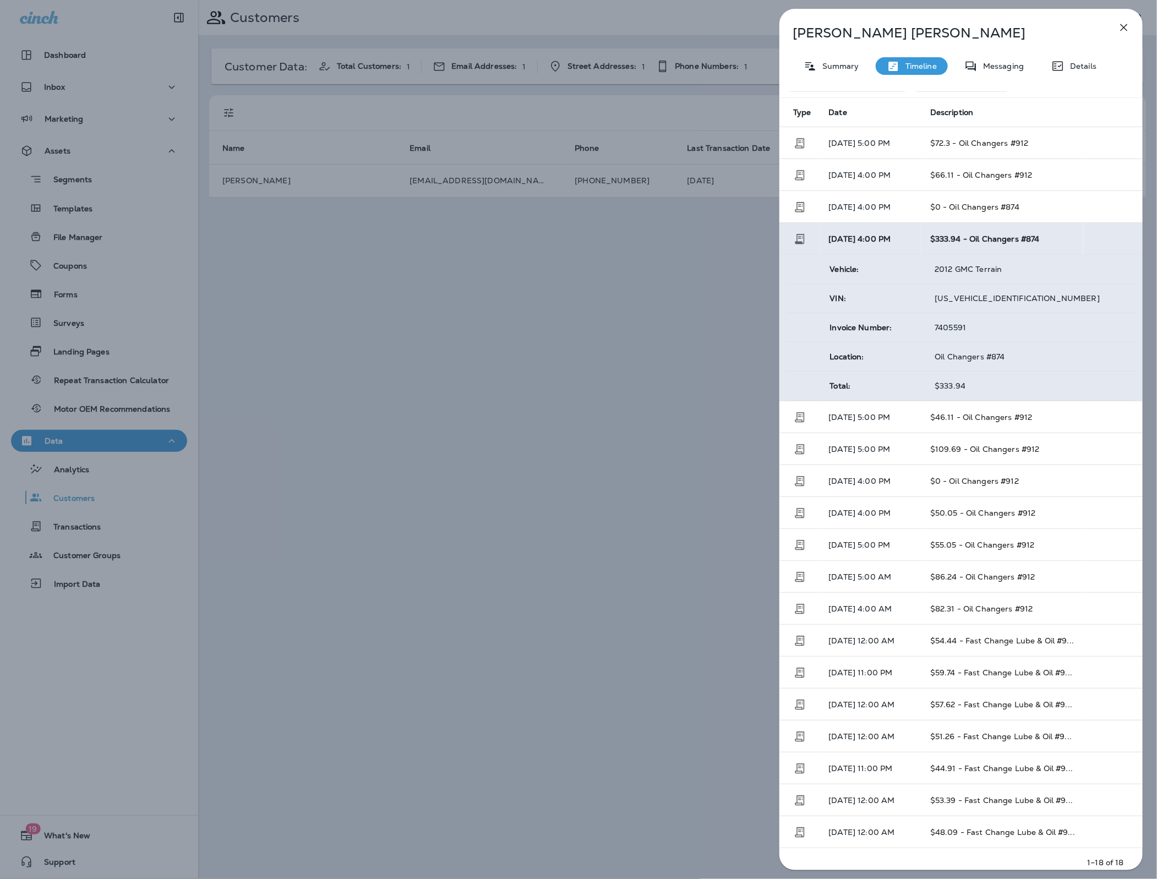
drag, startPoint x: 968, startPoint y: 324, endPoint x: 925, endPoint y: 323, distance: 43.0
click at [926, 323] on td "7405591" at bounding box center [1031, 327] width 210 height 29
copy tr "7405591"
click at [810, 62] on icon at bounding box center [810, 66] width 13 height 14
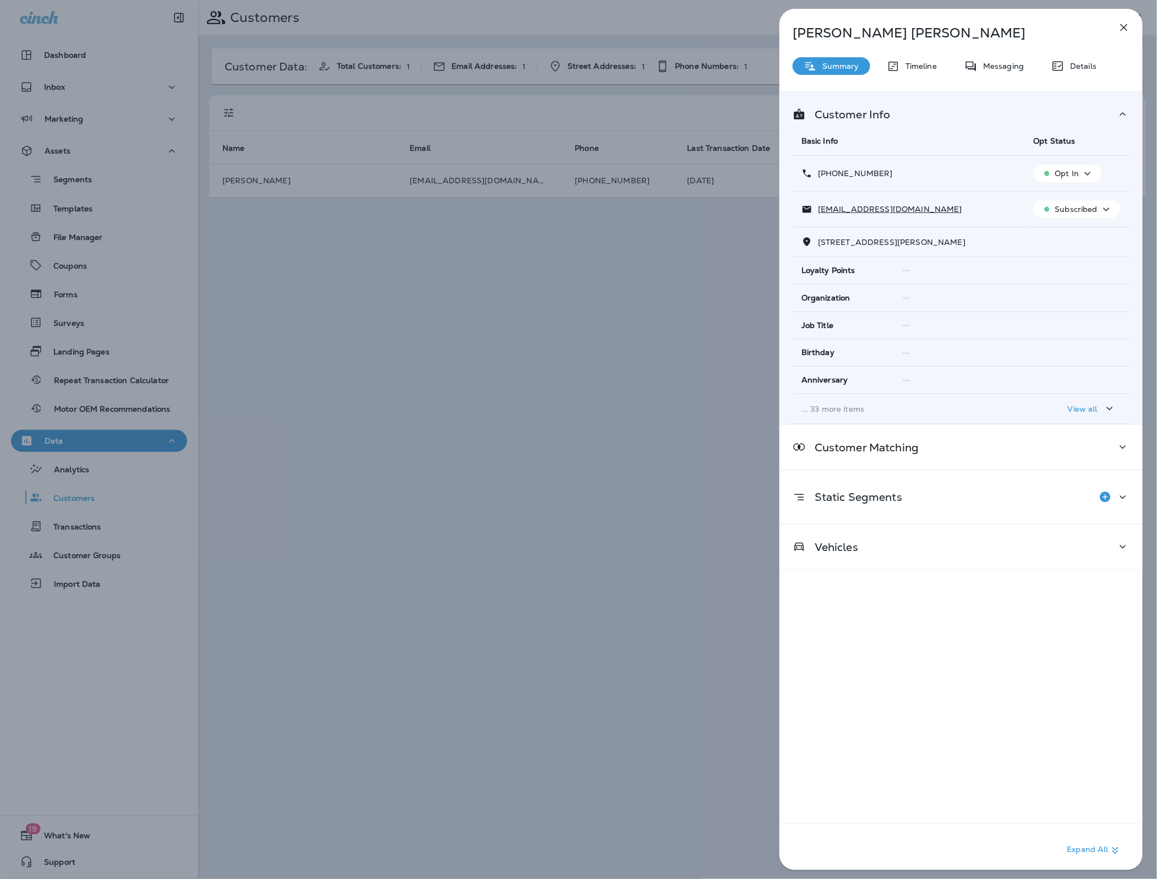
click at [849, 66] on p "Summary" at bounding box center [838, 66] width 42 height 9
click at [913, 69] on p "Timeline" at bounding box center [918, 66] width 37 height 9
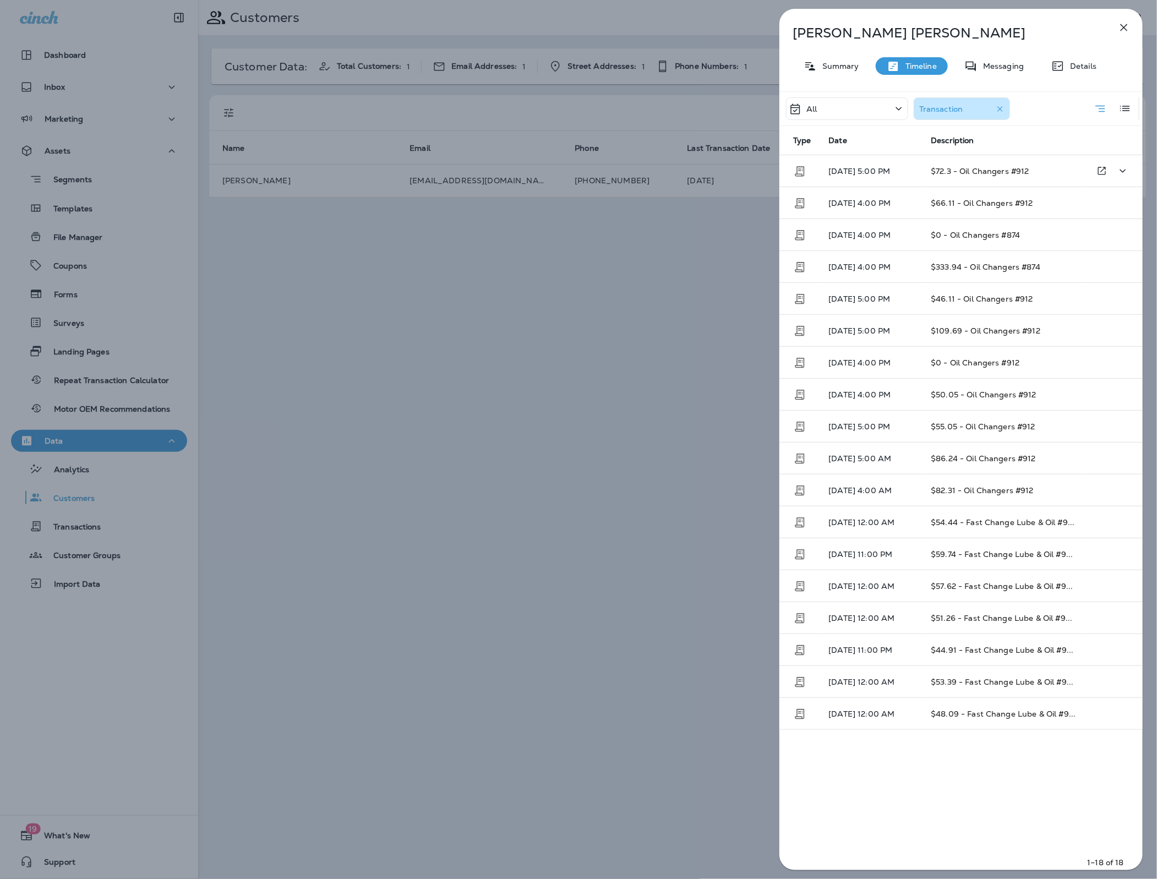
click at [983, 175] on span "$72.3 - Oil Changers #912" at bounding box center [980, 171] width 99 height 10
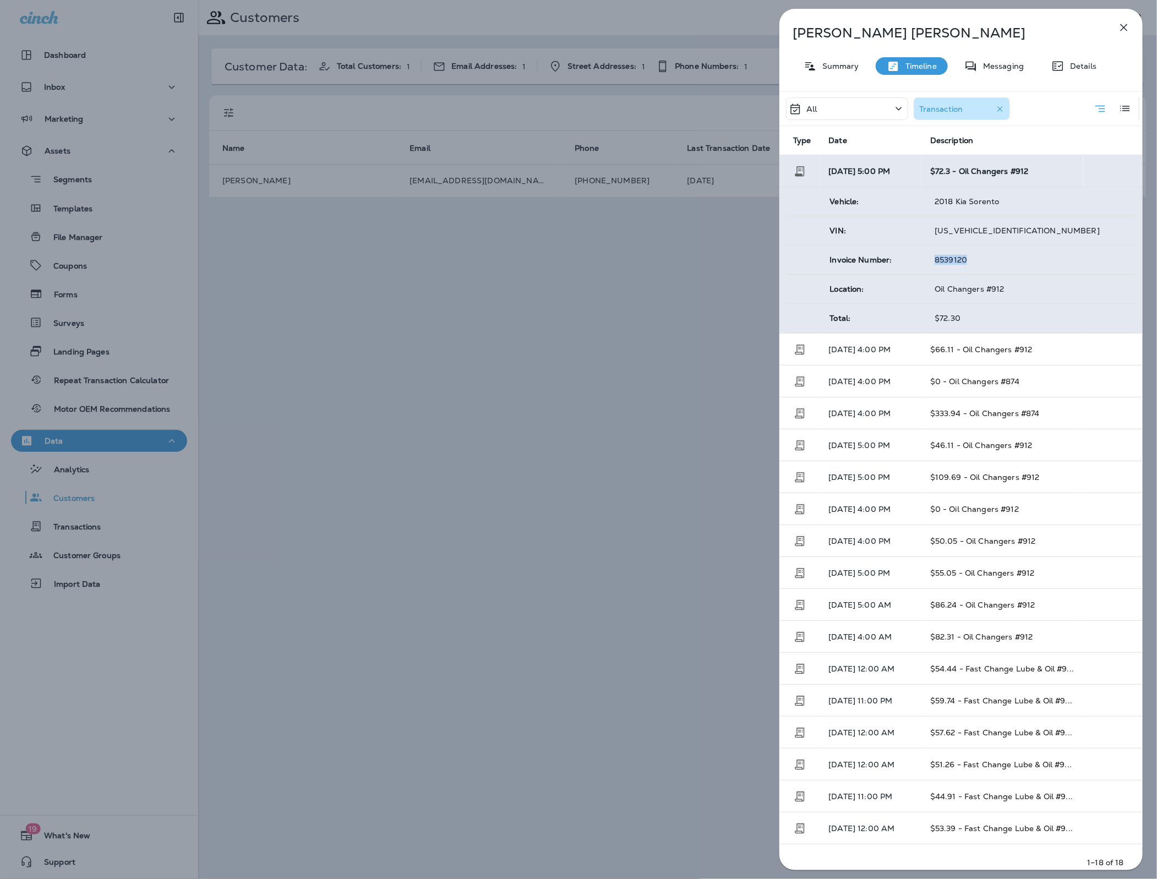
drag, startPoint x: 972, startPoint y: 258, endPoint x: 925, endPoint y: 254, distance: 47.5
click at [925, 255] on tr "Invoice Number: 8539120" at bounding box center [961, 260] width 350 height 29
copy tr "8539120"
click at [848, 70] on p "Summary" at bounding box center [838, 66] width 42 height 9
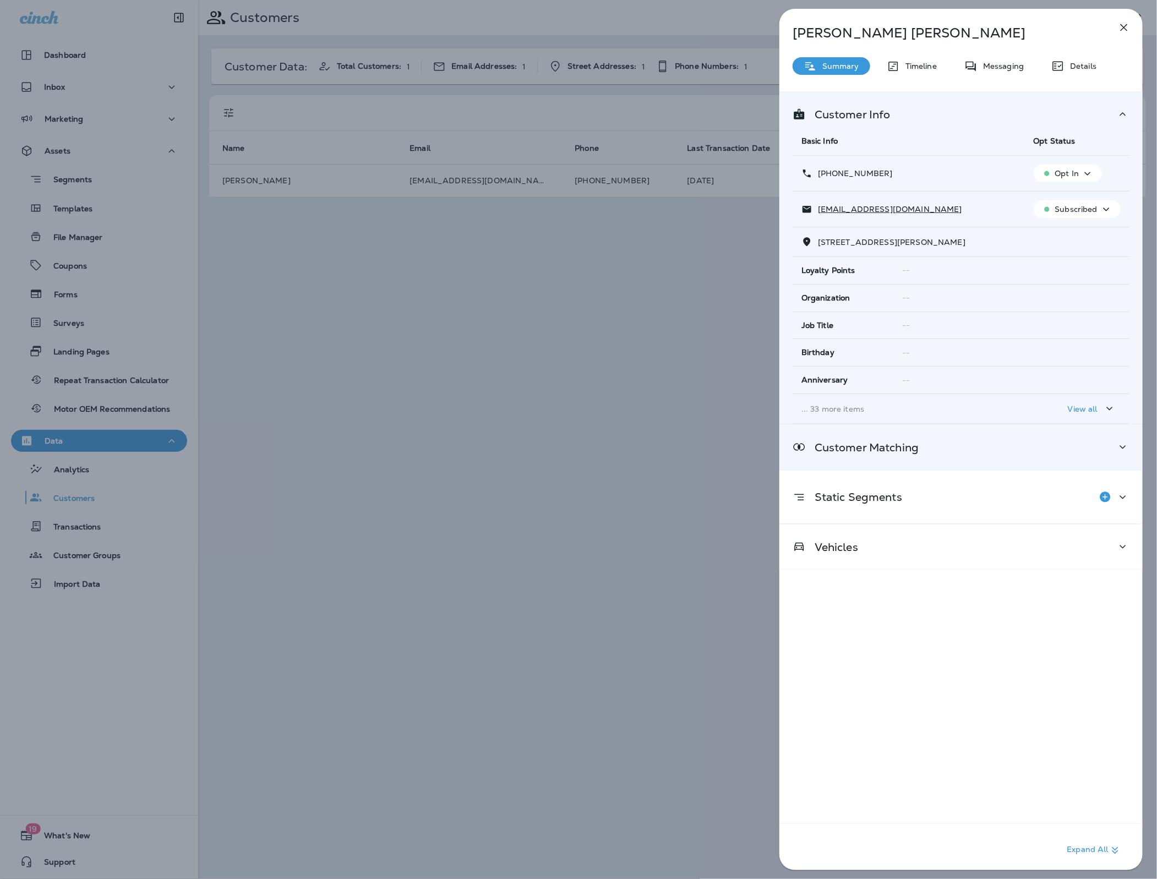
click at [902, 456] on div "Customer Matching" at bounding box center [961, 447] width 363 height 45
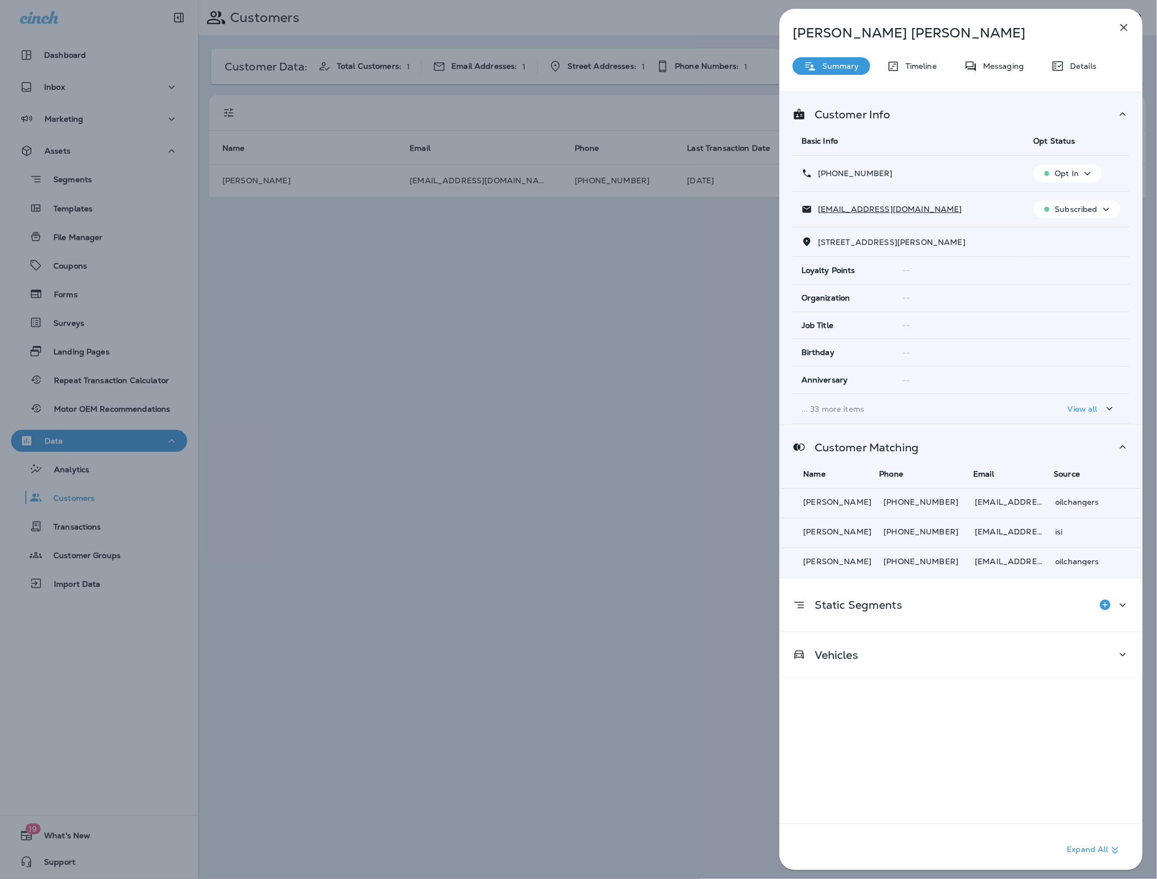
click at [1125, 22] on icon "button" at bounding box center [1124, 27] width 13 height 13
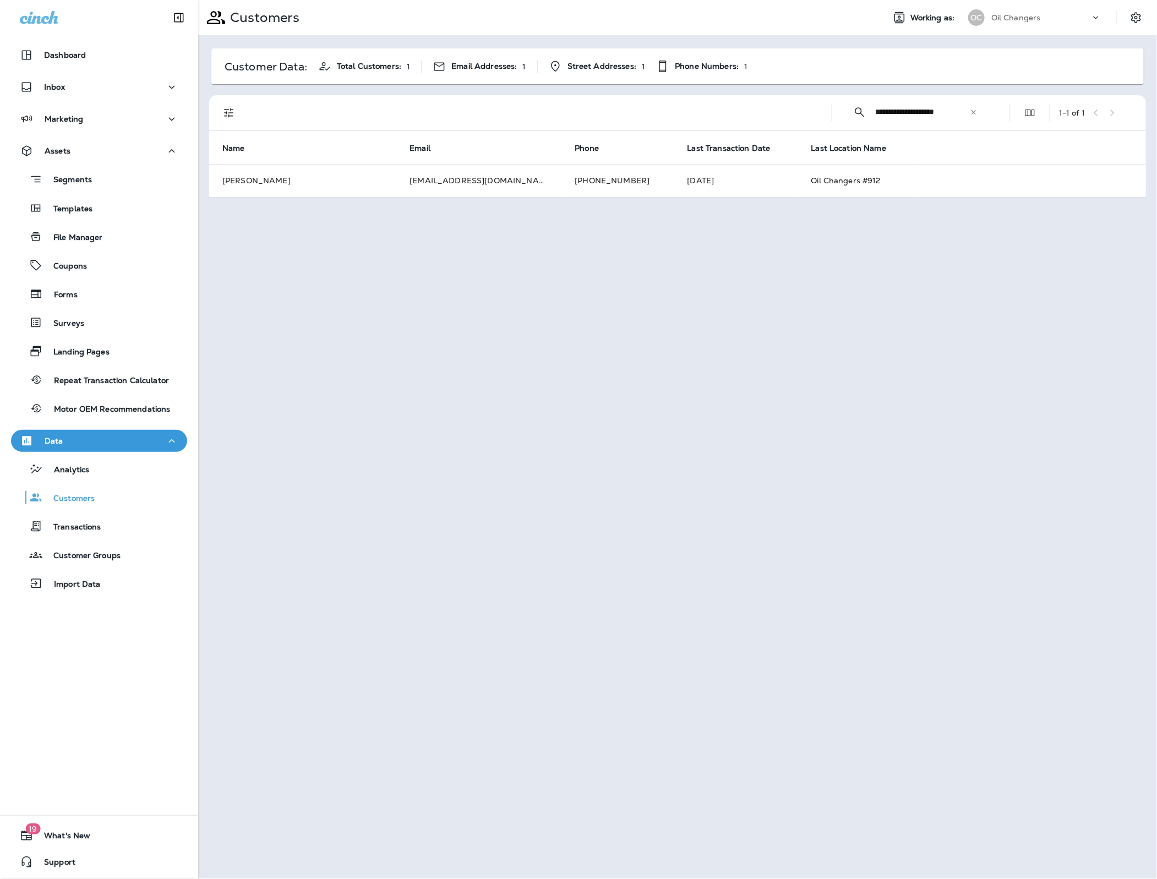
click at [976, 110] on icon at bounding box center [974, 112] width 4 height 4
click at [965, 111] on input "text" at bounding box center [932, 111] width 115 height 29
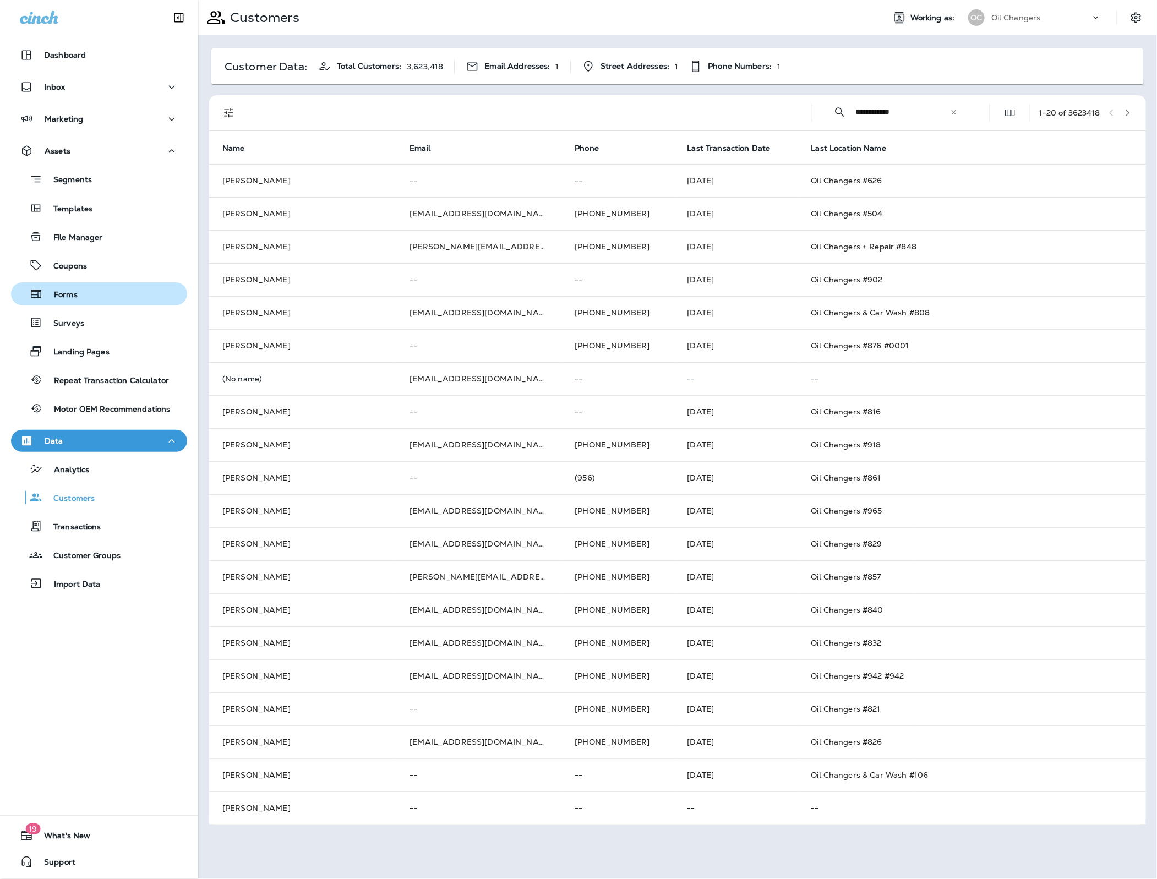
type input "**********"
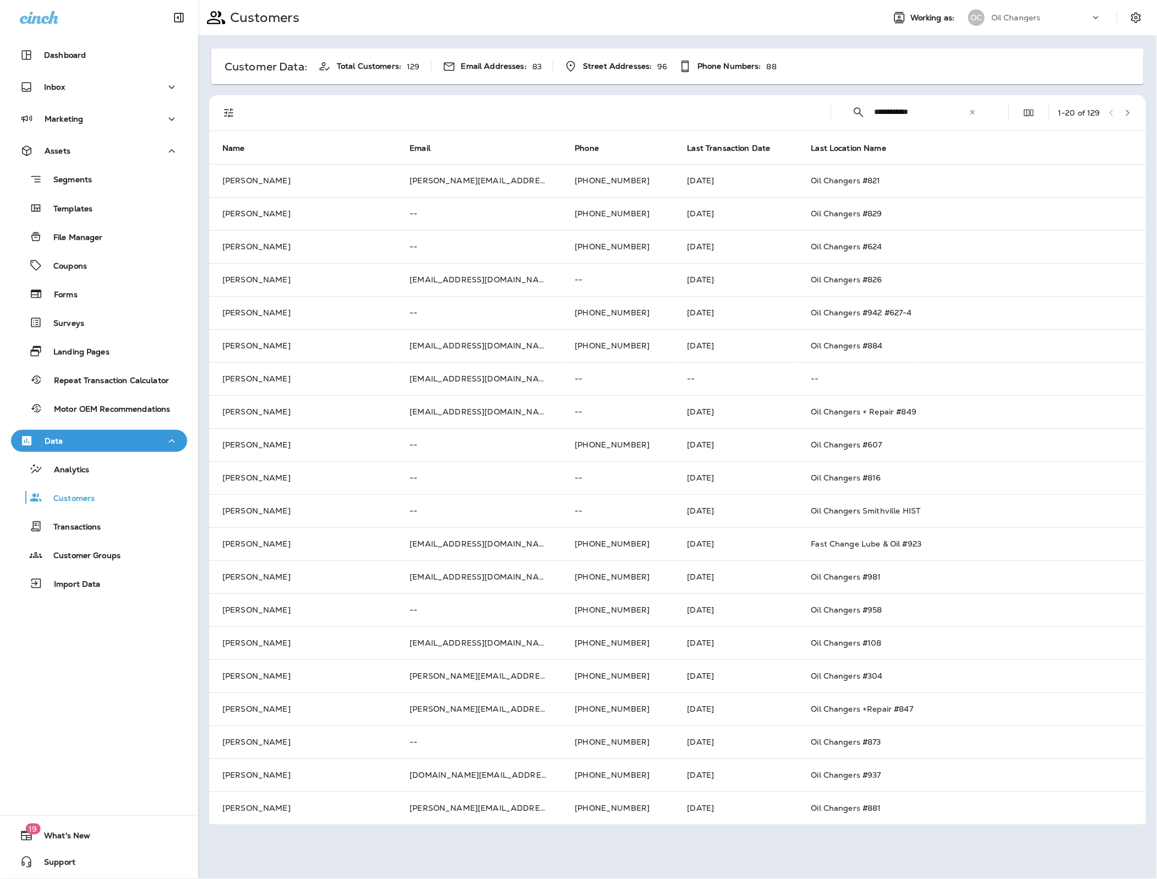
drag, startPoint x: 971, startPoint y: 112, endPoint x: 947, endPoint y: 112, distance: 24.2
click at [970, 112] on icon at bounding box center [973, 112] width 8 height 8
click at [940, 112] on input "text" at bounding box center [931, 111] width 115 height 29
paste input "**********"
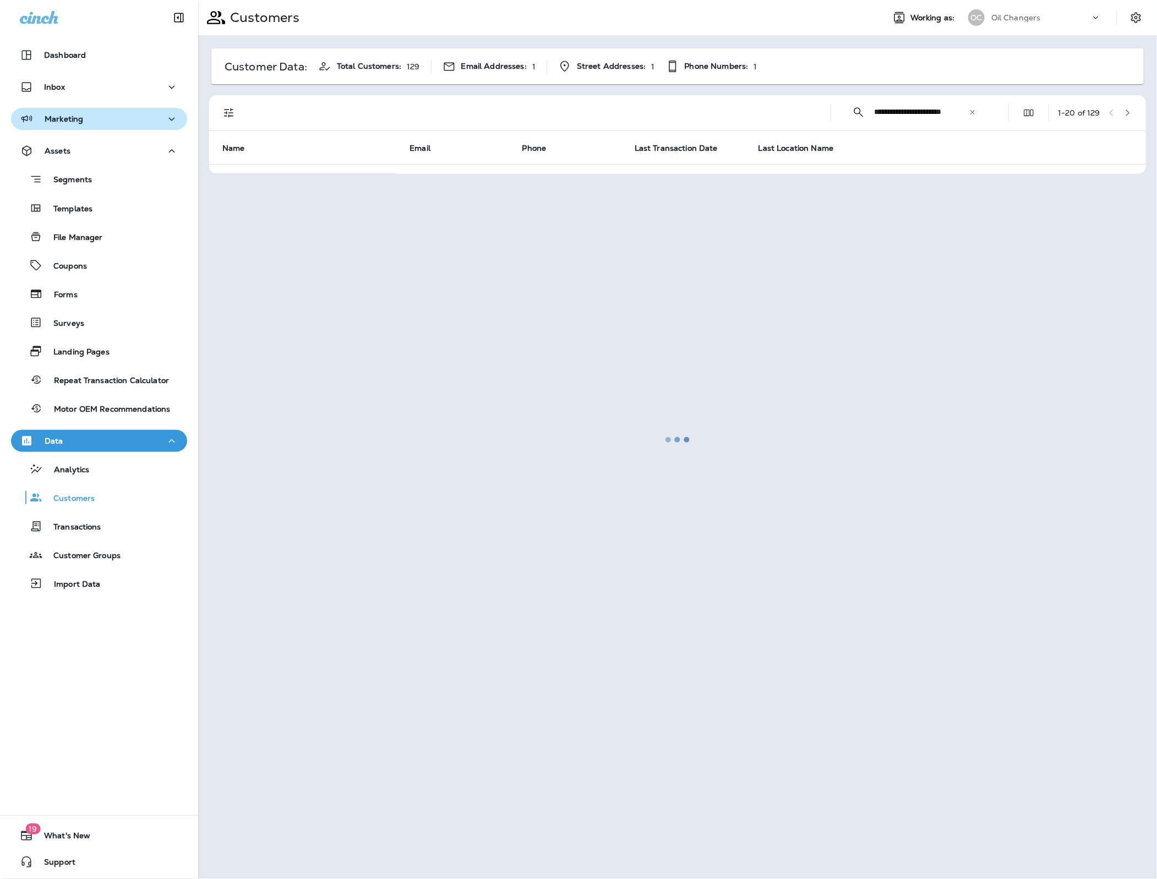
type input "**********"
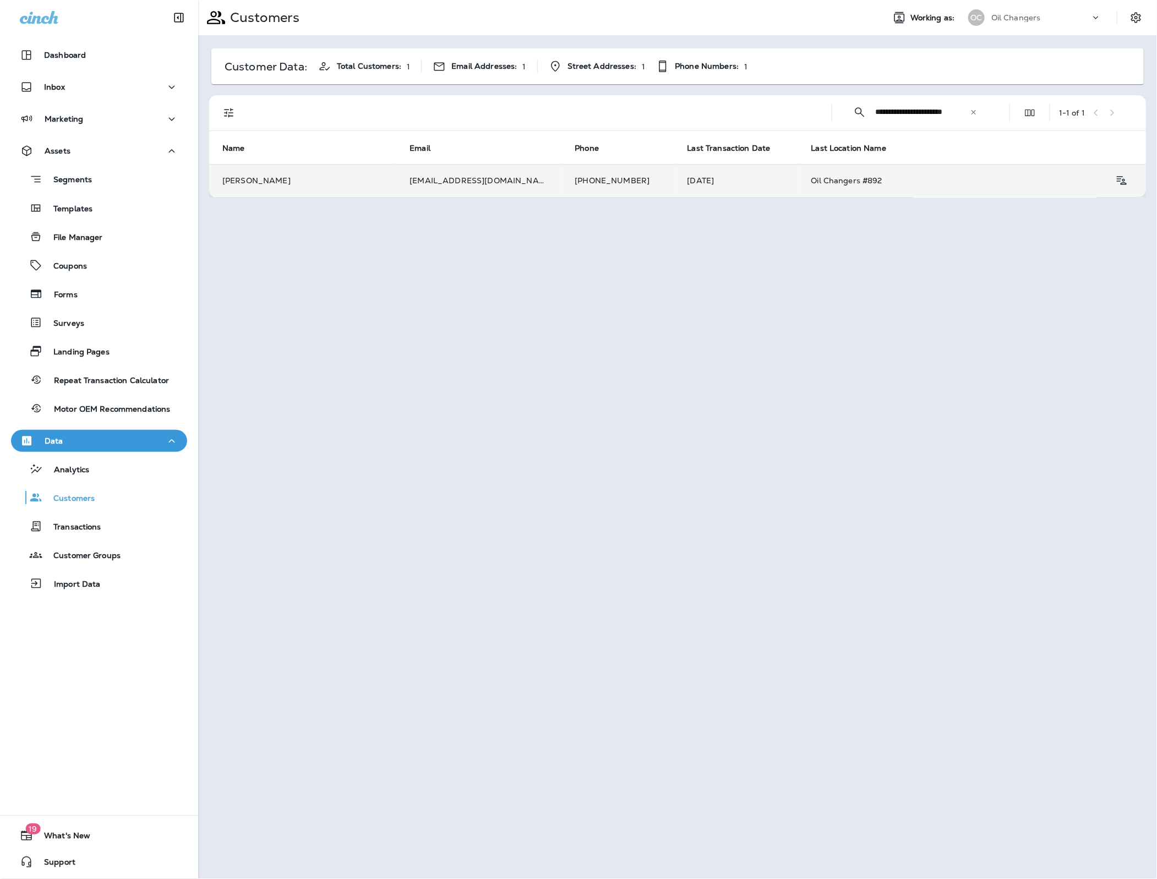
click at [449, 182] on td "[EMAIL_ADDRESS][DOMAIN_NAME]" at bounding box center [478, 180] width 165 height 33
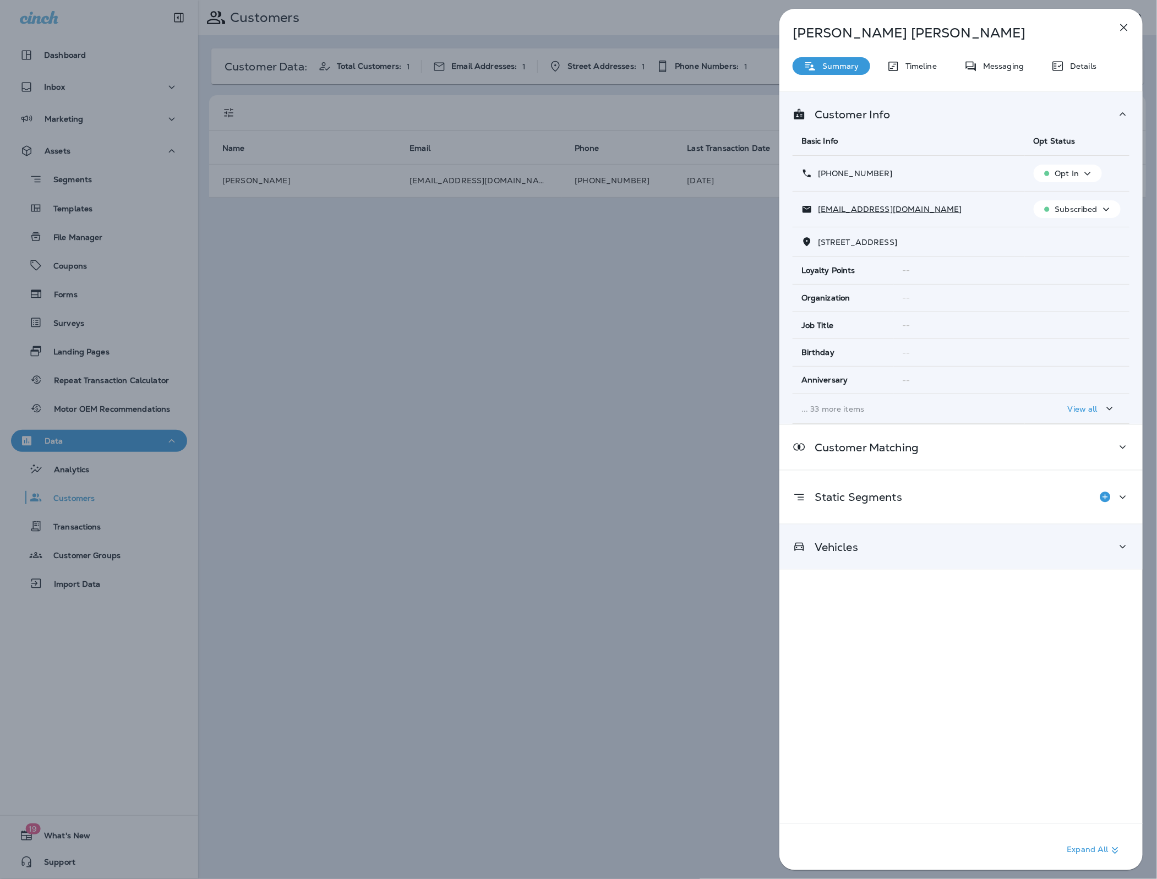
click at [905, 557] on div "Vehicles" at bounding box center [961, 547] width 363 height 45
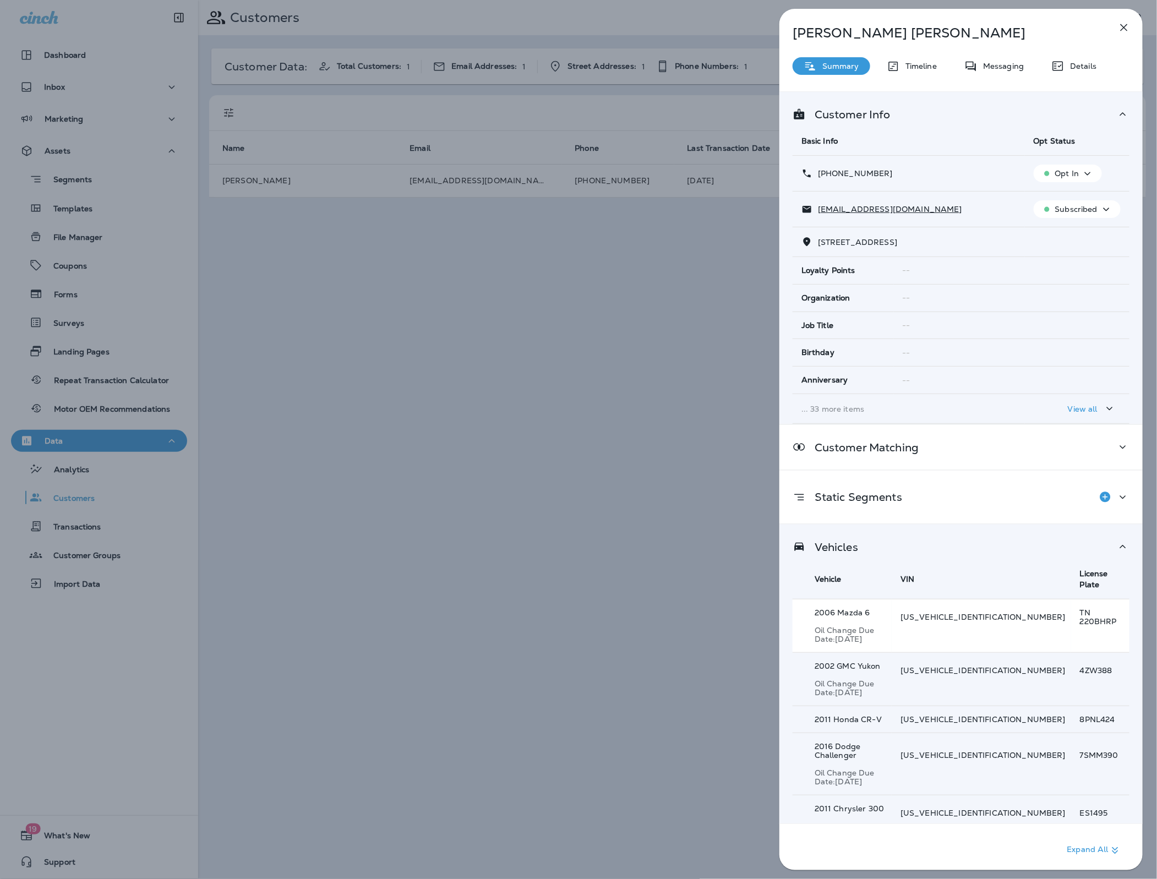
scroll to position [28, 0]
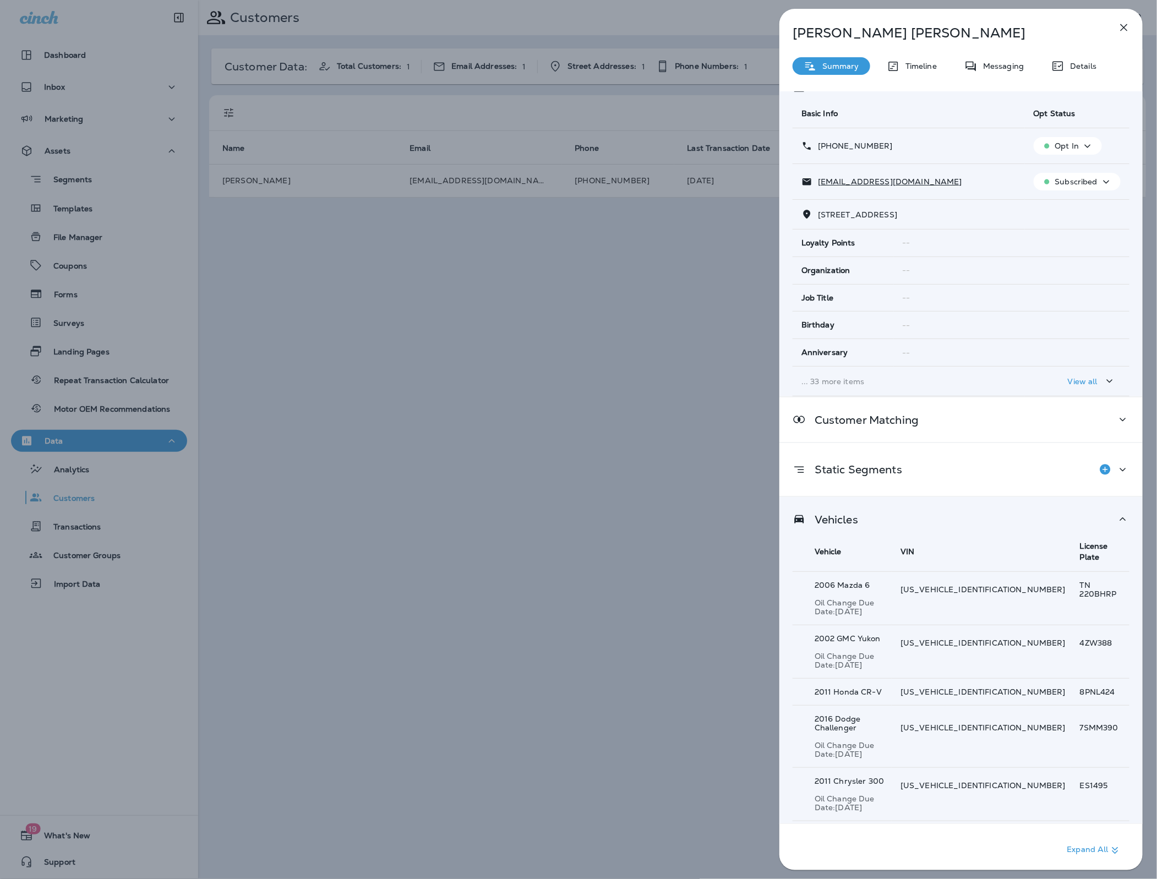
click at [865, 831] on p "Show 10 more item(s)" at bounding box center [854, 835] width 83 height 9
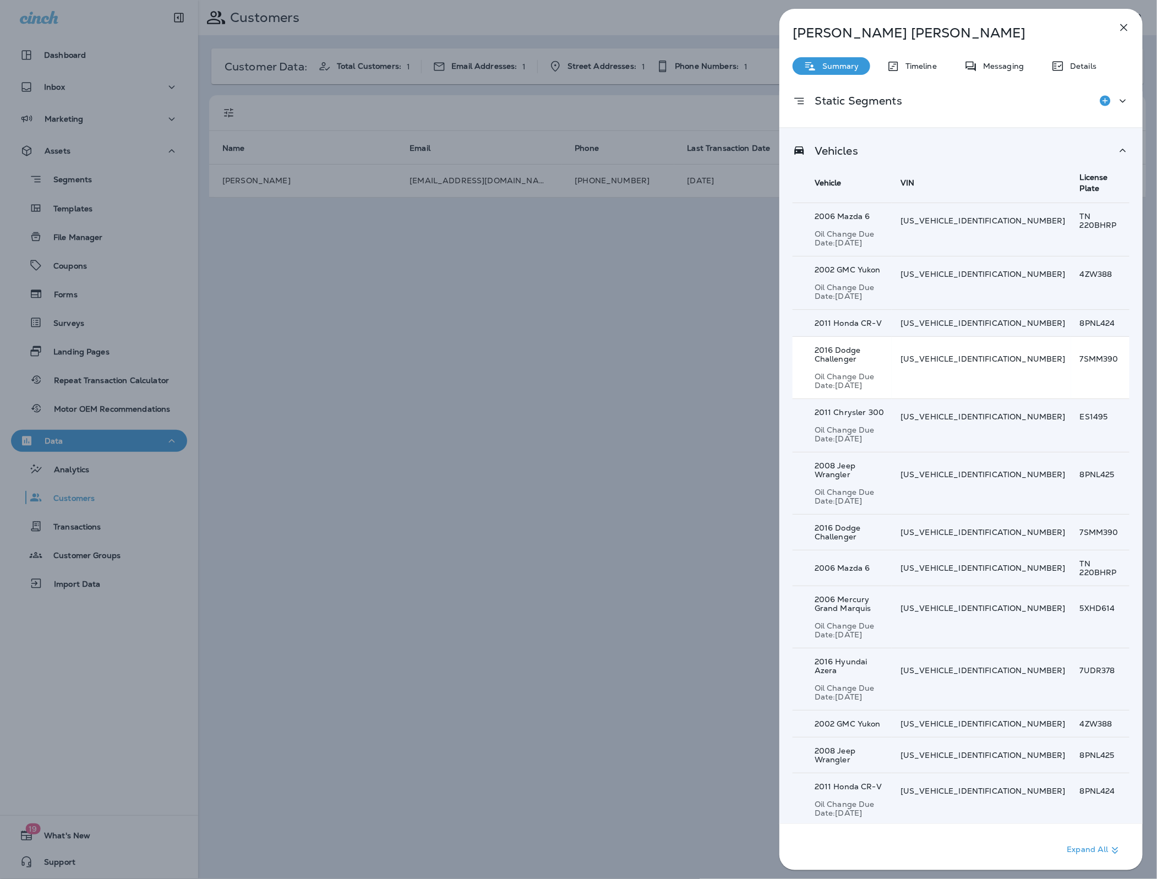
scroll to position [413, 0]
